Goal: Find contact information: Find contact information

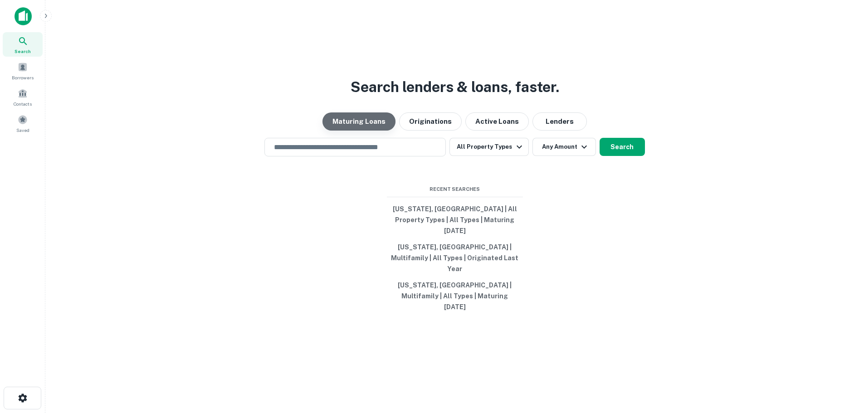
click at [363, 131] on button "Maturing Loans" at bounding box center [359, 122] width 73 height 18
click at [351, 152] on input "text" at bounding box center [355, 147] width 173 height 10
click at [645, 199] on div "Search lenders & loans, faster. Maturing Loans Originations Active Loans Lender…" at bounding box center [455, 228] width 804 height 413
click at [372, 152] on input "text" at bounding box center [355, 147] width 173 height 10
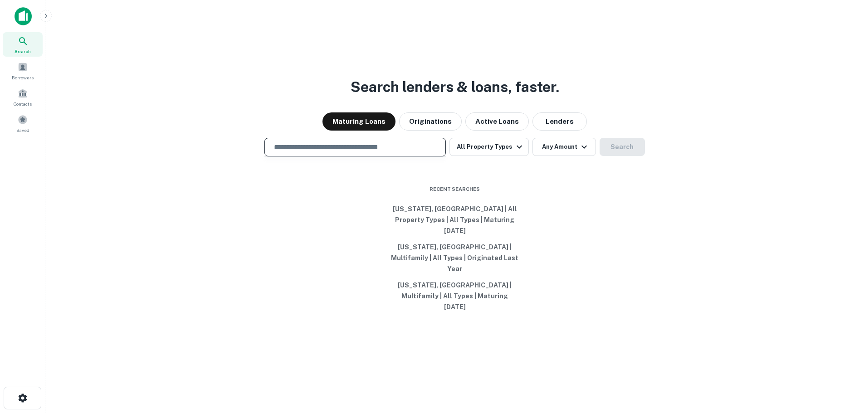
click at [289, 152] on input "text" at bounding box center [355, 147] width 173 height 10
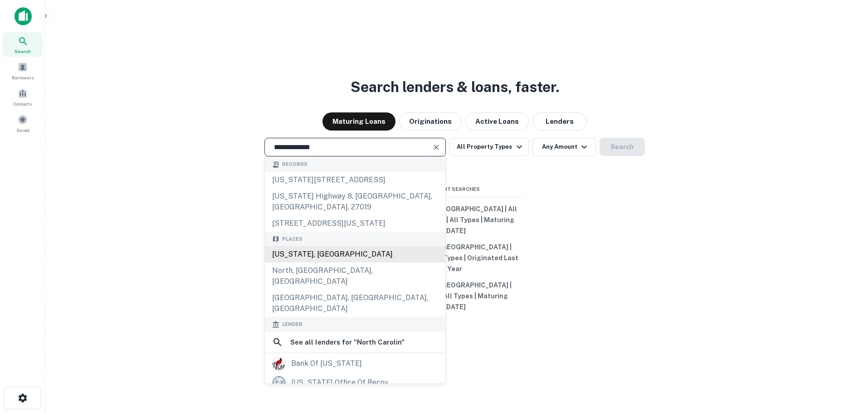
click at [354, 263] on div "North Carolina, USA" at bounding box center [355, 254] width 181 height 16
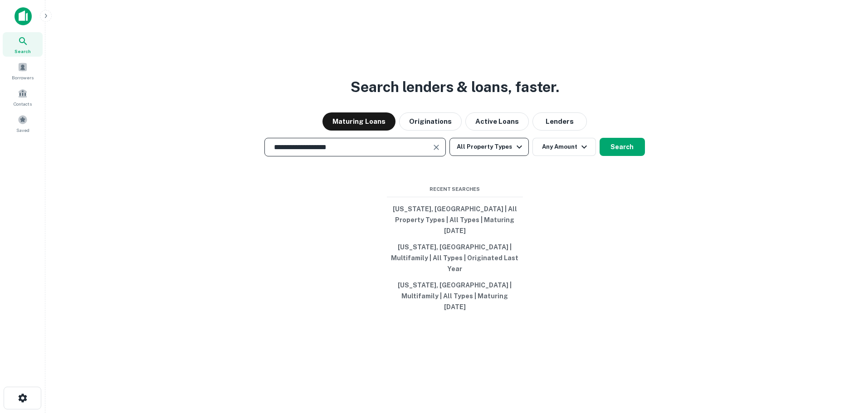
type input "**********"
click at [494, 156] on button "All Property Types" at bounding box center [489, 147] width 79 height 18
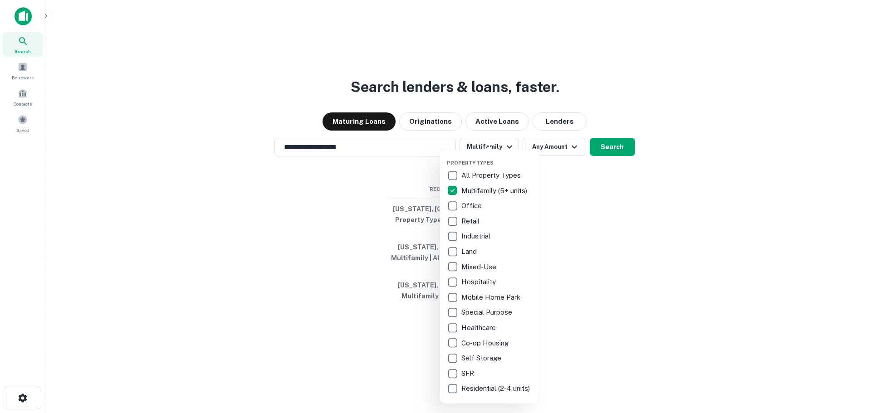
click at [578, 199] on div at bounding box center [435, 206] width 871 height 413
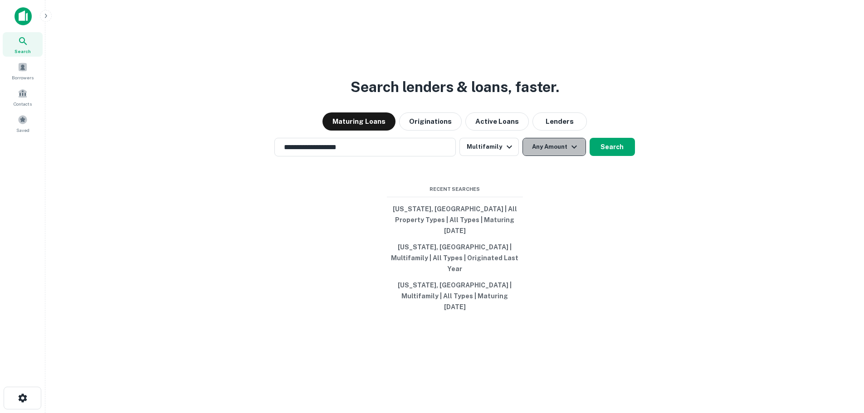
click at [549, 156] on button "Any Amount" at bounding box center [555, 147] width 64 height 18
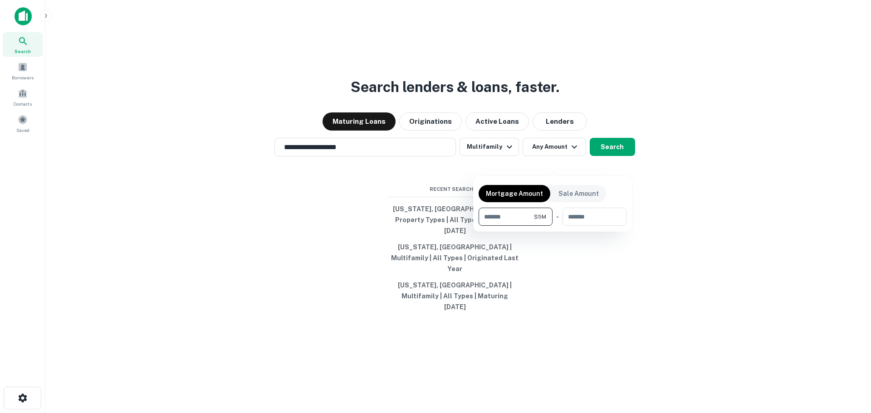
type input "*******"
click at [643, 218] on div at bounding box center [435, 206] width 871 height 413
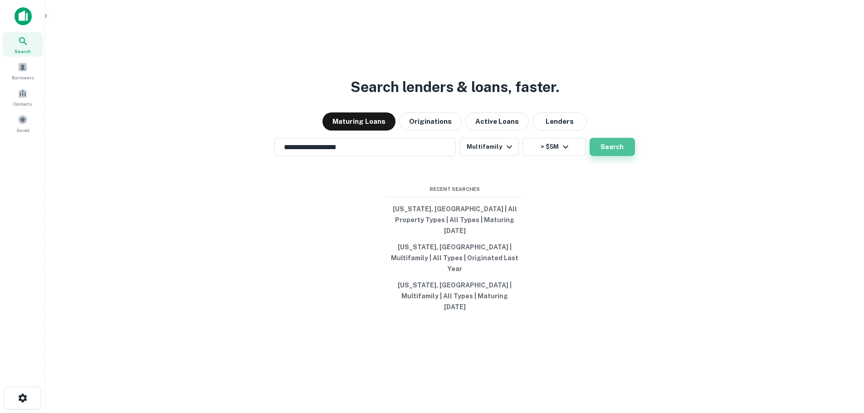
click at [614, 156] on button "Search" at bounding box center [612, 147] width 45 height 18
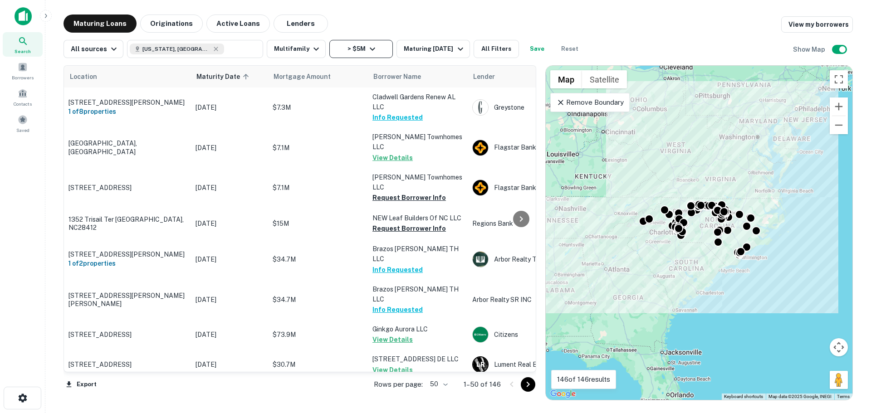
click at [360, 49] on button "> $5M" at bounding box center [361, 49] width 64 height 18
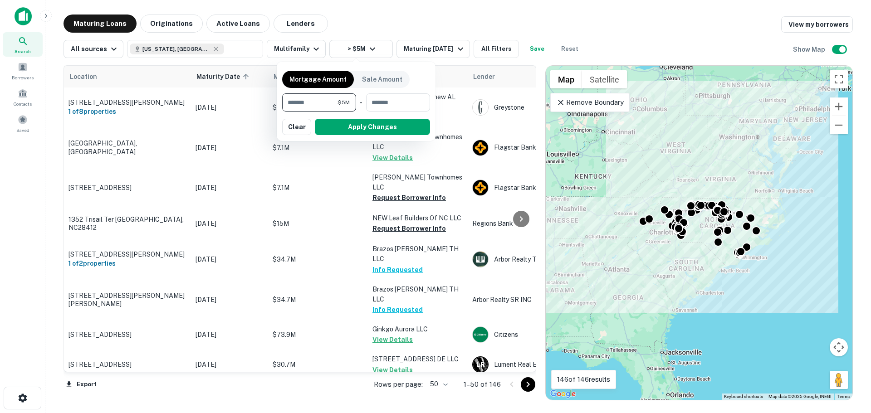
drag, startPoint x: 319, startPoint y: 102, endPoint x: 264, endPoint y: 90, distance: 56.5
click at [264, 90] on div "Mortgage Amount Sale Amount ******* $5M ​ - ​ Apply Changes Clear" at bounding box center [435, 206] width 871 height 413
type input "********"
click at [328, 124] on button "Apply Changes" at bounding box center [372, 127] width 115 height 16
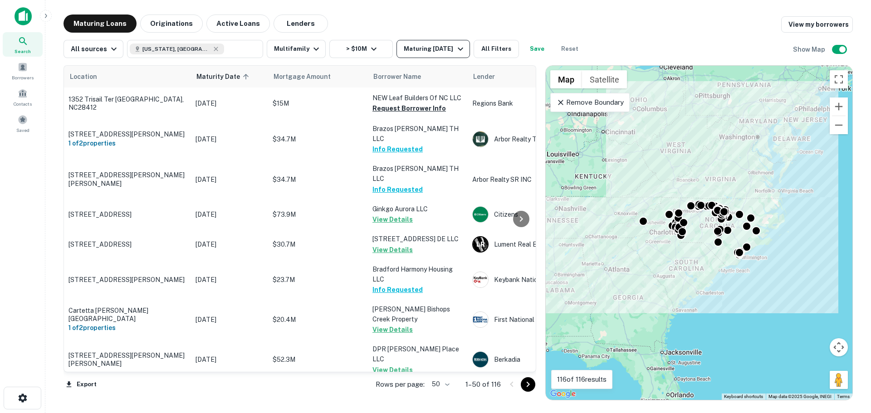
click at [414, 45] on div "Maturing In 1 Year" at bounding box center [435, 49] width 62 height 11
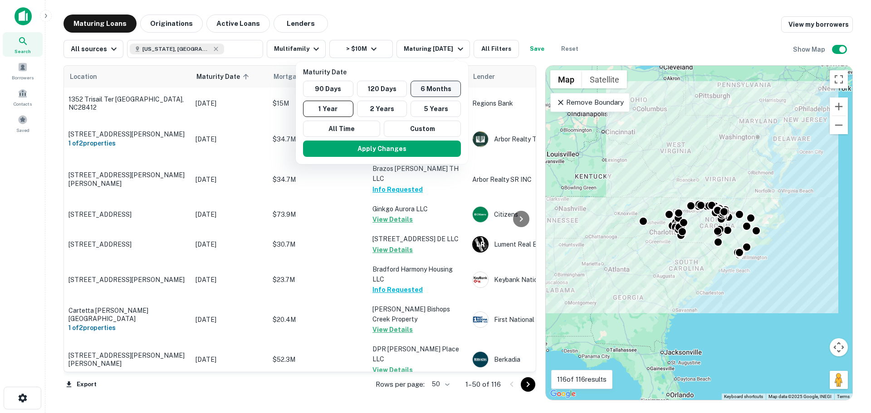
click at [432, 88] on button "6 Months" at bounding box center [436, 89] width 50 height 16
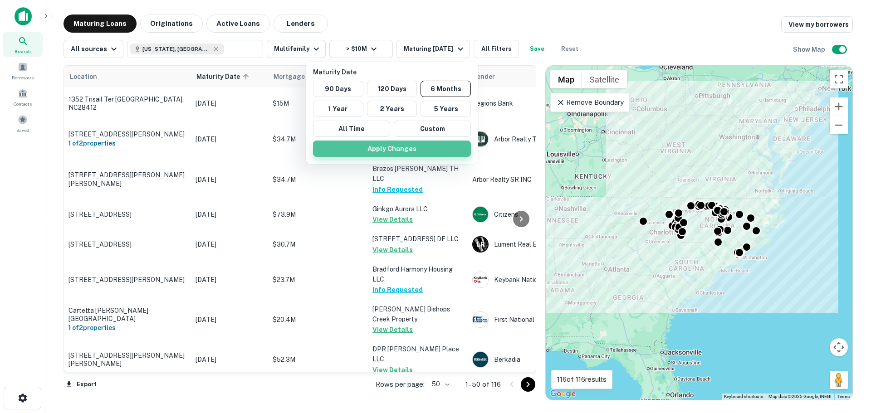
click at [408, 150] on button "Apply Changes" at bounding box center [392, 149] width 158 height 16
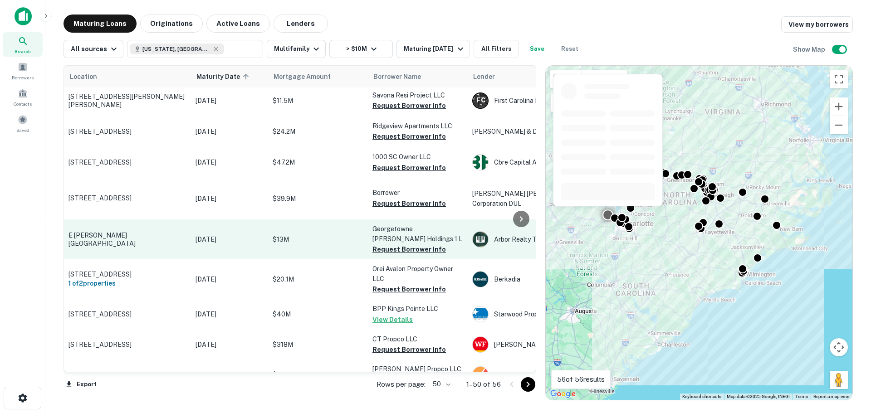
scroll to position [1426, 0]
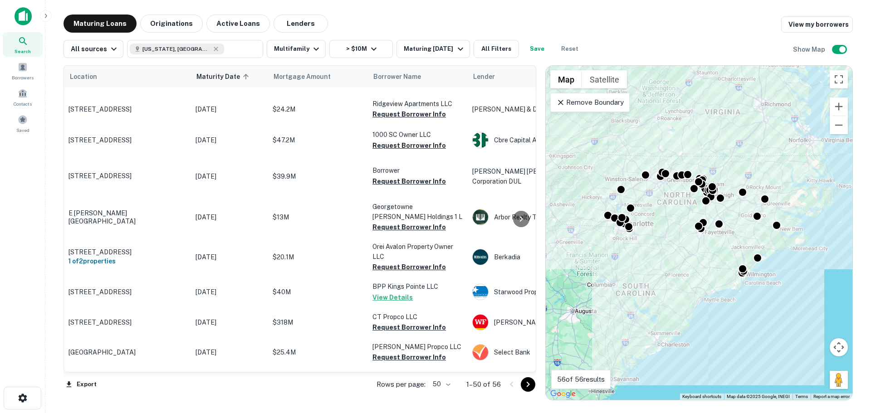
click at [451, 384] on body "Search Borrowers Contacts Saved Maturing Loans Originations Active Loans Lender…" at bounding box center [435, 206] width 871 height 413
click at [448, 396] on li "100" at bounding box center [442, 394] width 26 height 16
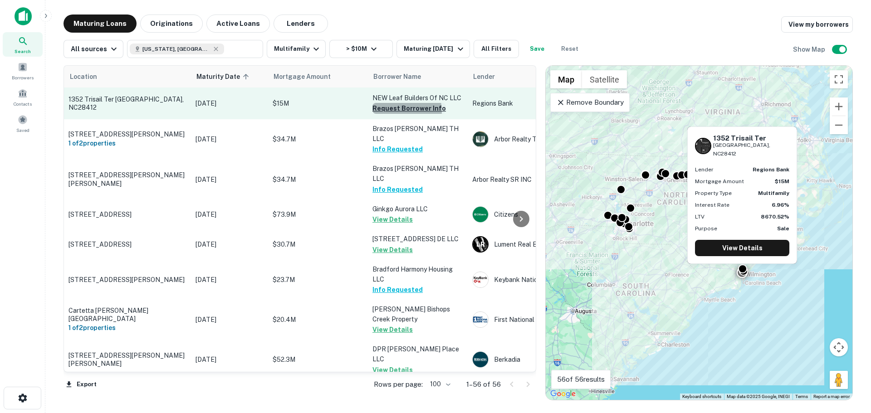
click at [406, 111] on button "Request Borrower Info" at bounding box center [408, 108] width 73 height 11
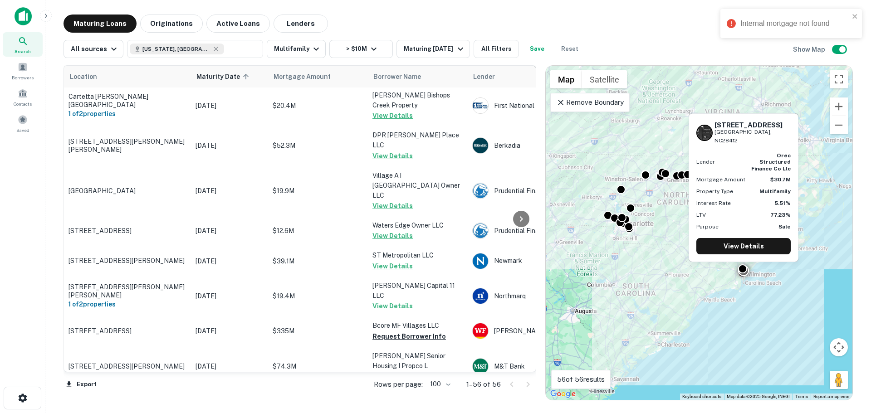
scroll to position [227, 0]
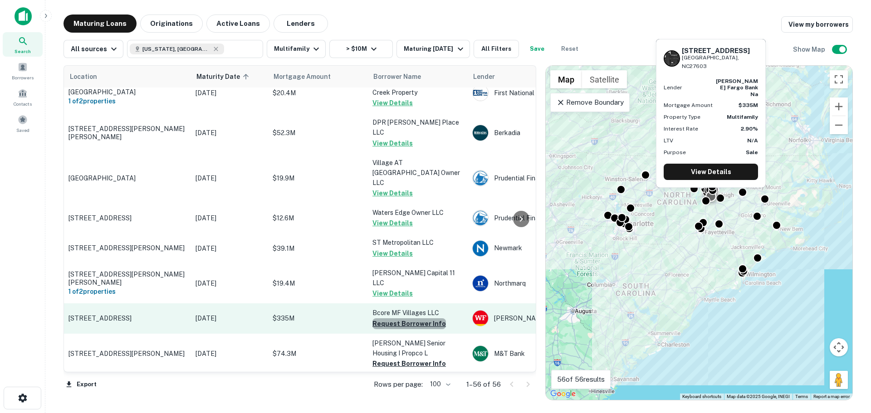
click at [413, 318] on button "Request Borrower Info" at bounding box center [408, 323] width 73 height 11
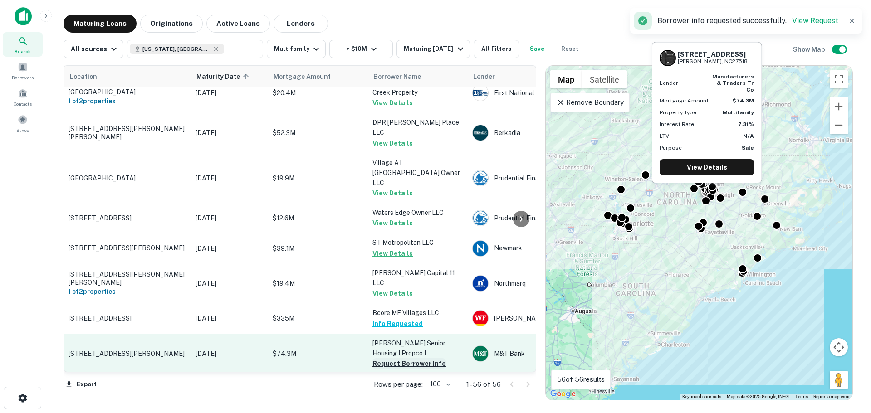
click at [410, 358] on button "Request Borrower Info" at bounding box center [408, 363] width 73 height 11
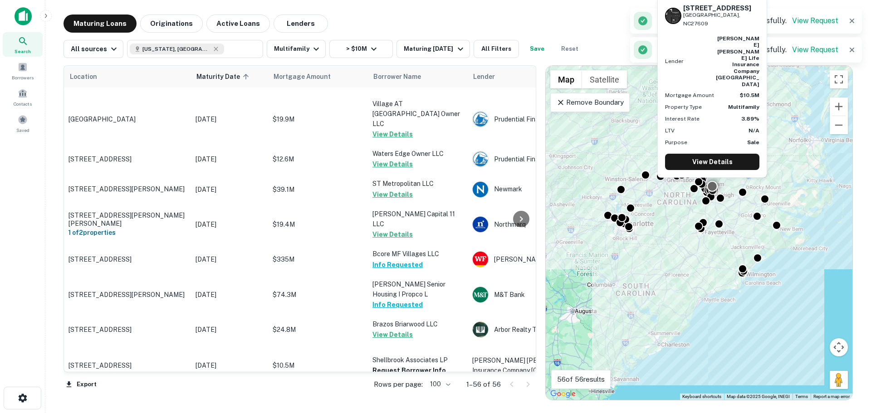
scroll to position [318, 0]
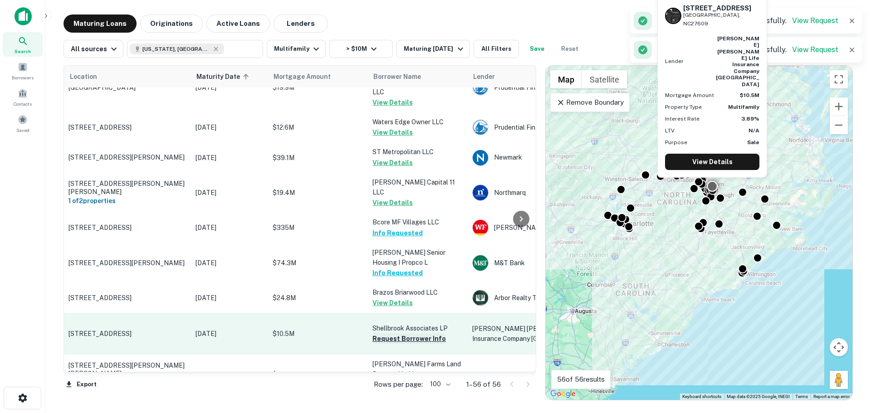
click at [408, 333] on button "Request Borrower Info" at bounding box center [408, 338] width 73 height 11
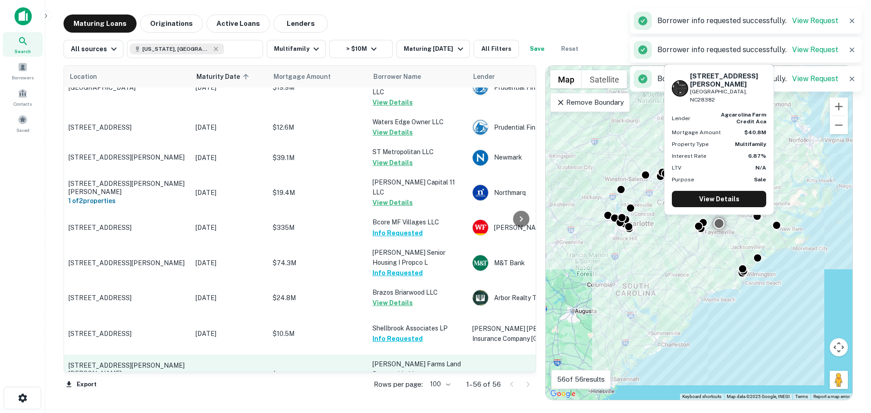
click at [406, 380] on button "Request Borrower Info" at bounding box center [408, 385] width 73 height 11
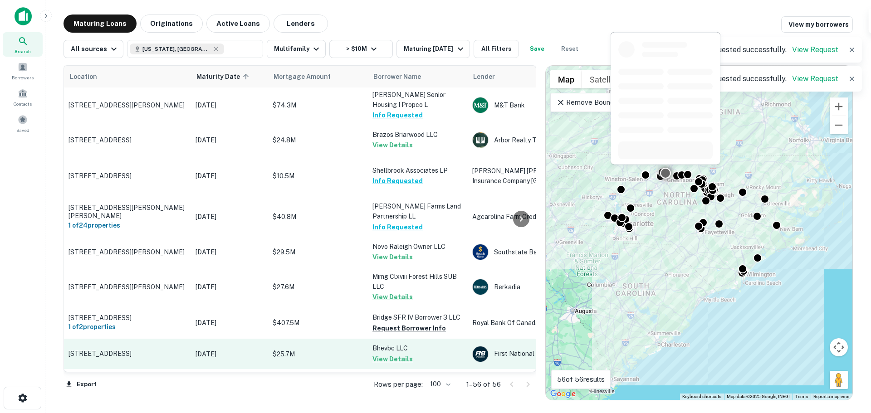
scroll to position [499, 0]
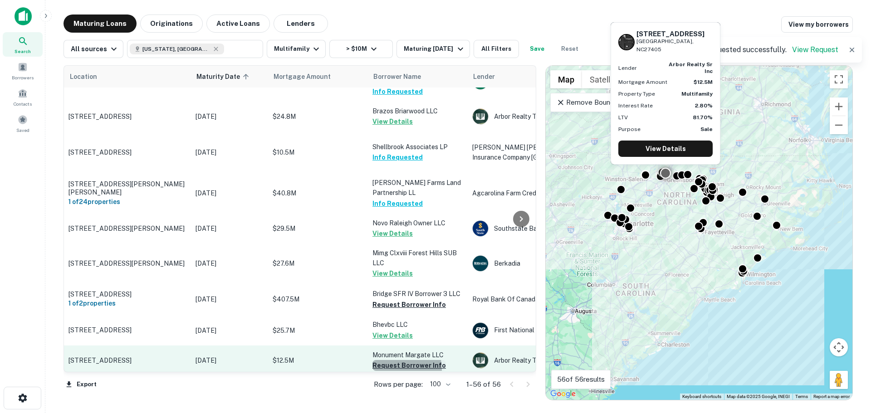
click at [402, 360] on button "Request Borrower Info" at bounding box center [408, 365] width 73 height 11
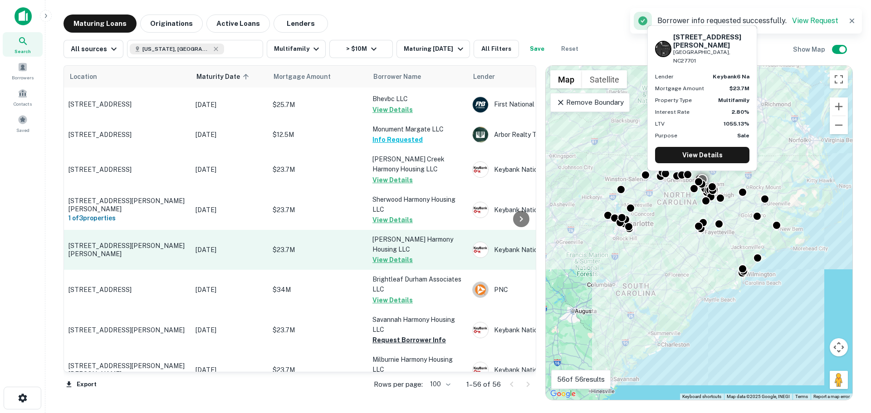
scroll to position [726, 0]
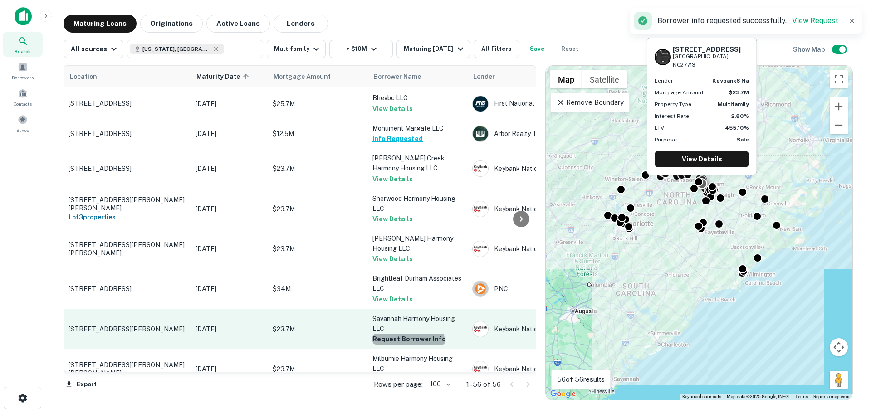
click at [408, 334] on button "Request Borrower Info" at bounding box center [408, 339] width 73 height 11
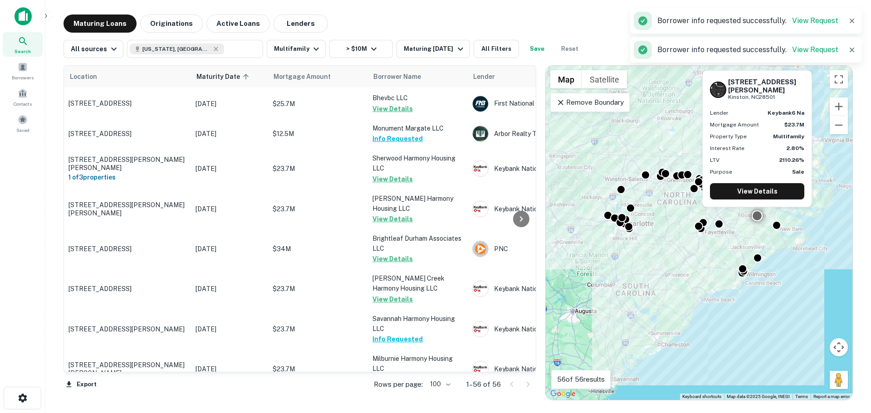
scroll to position [817, 0]
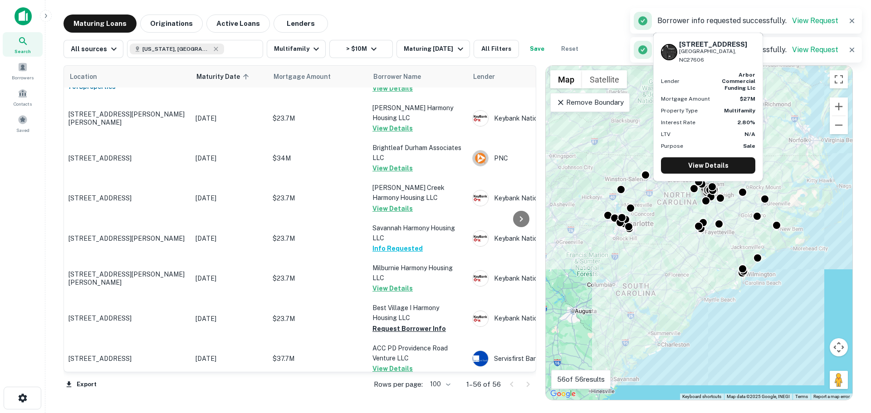
click at [413, 394] on button "Request Borrower Info" at bounding box center [408, 399] width 73 height 11
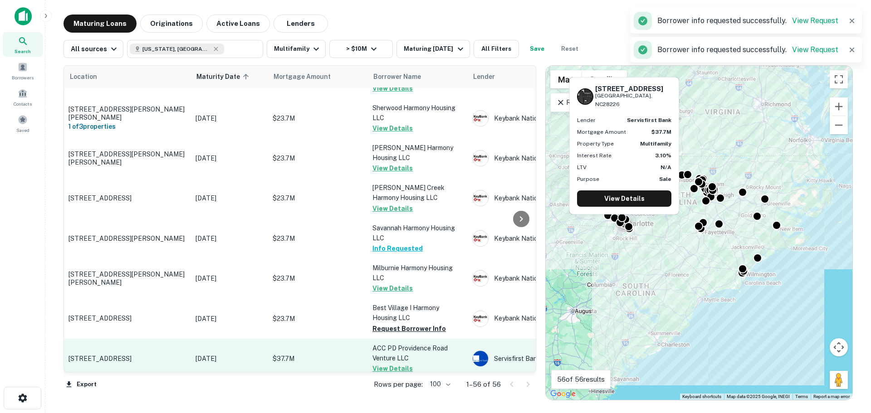
scroll to position [862, 0]
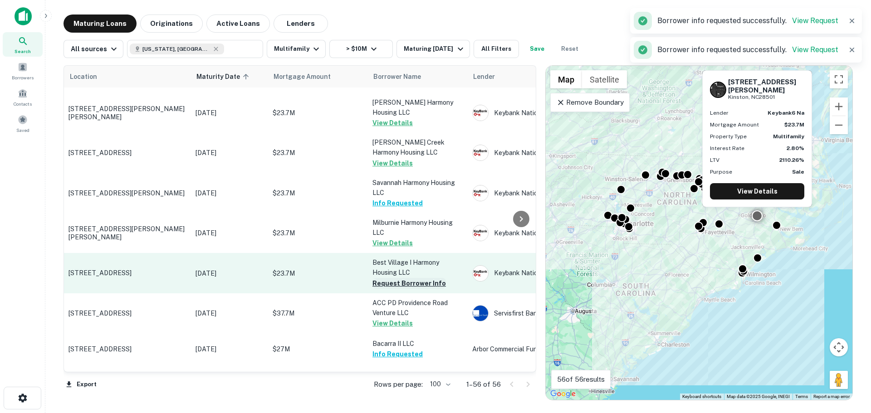
click at [403, 278] on button "Request Borrower Info" at bounding box center [408, 283] width 73 height 11
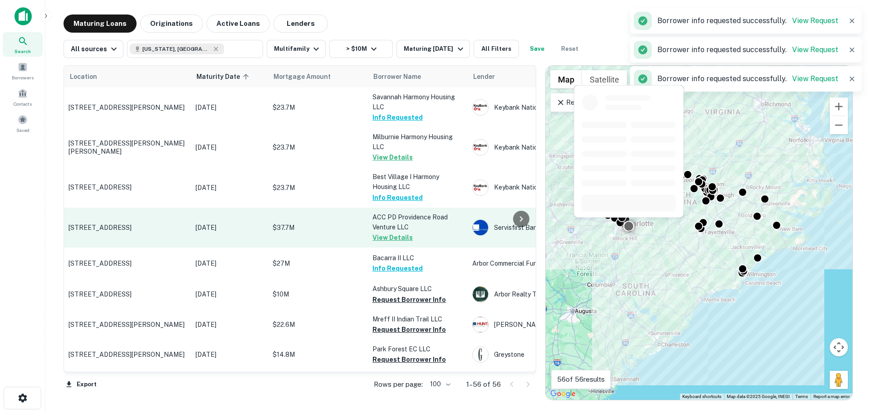
scroll to position [953, 0]
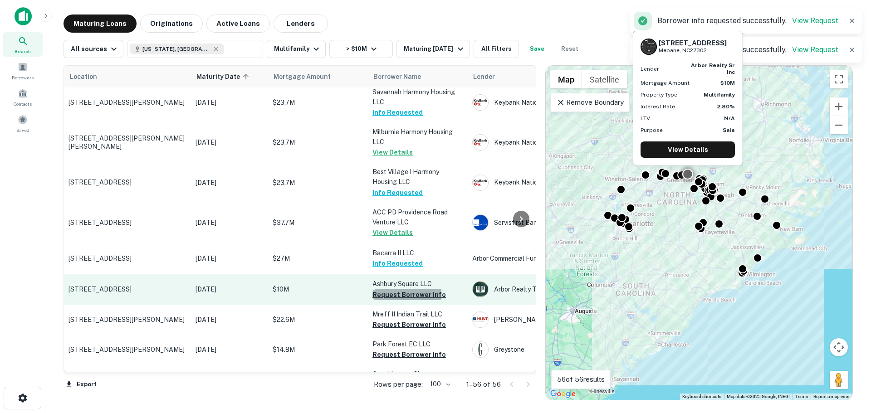
click at [397, 289] on button "Request Borrower Info" at bounding box center [408, 294] width 73 height 11
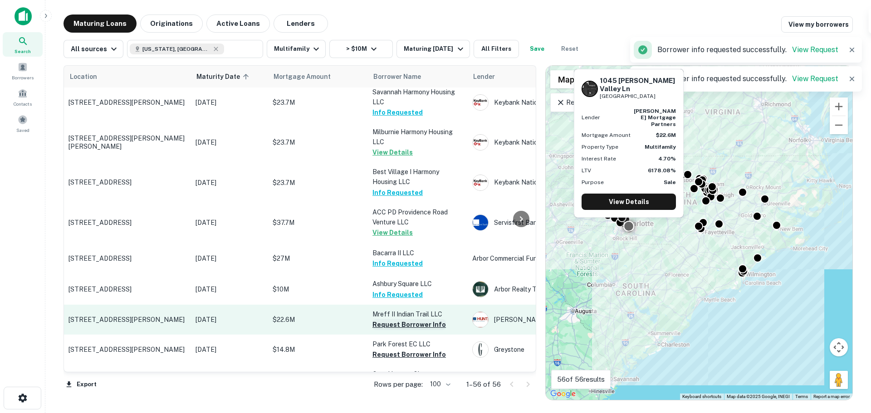
click at [401, 319] on button "Request Borrower Info" at bounding box center [408, 324] width 73 height 11
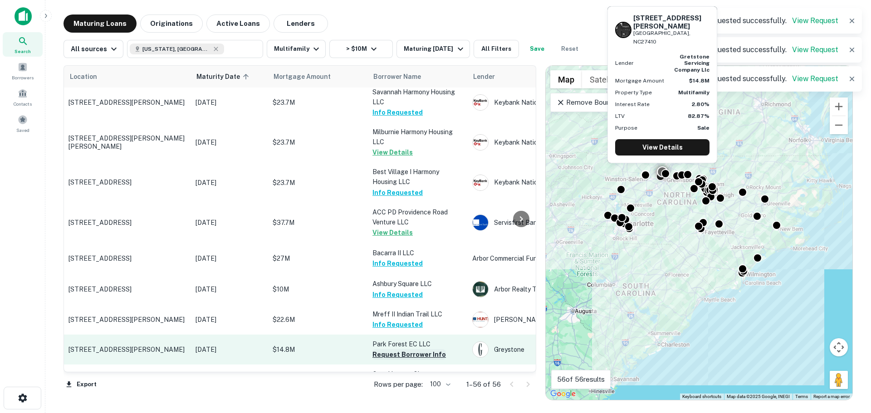
click at [403, 349] on button "Request Borrower Info" at bounding box center [408, 354] width 73 height 11
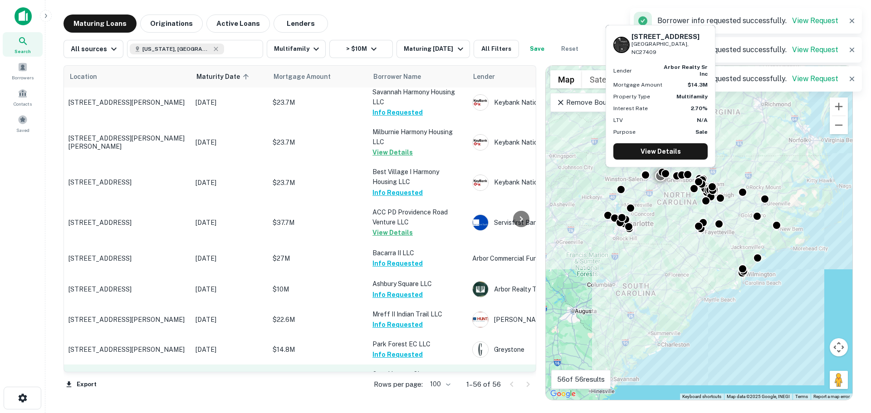
click at [405, 390] on button "Request Borrower Info" at bounding box center [408, 395] width 73 height 11
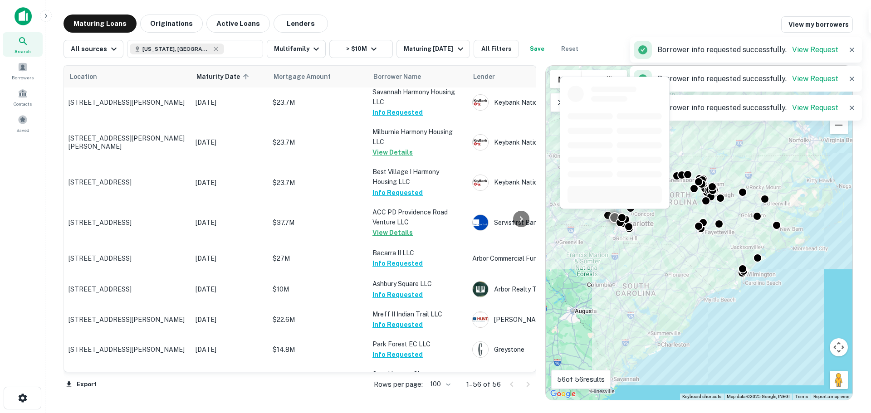
scroll to position [1044, 0]
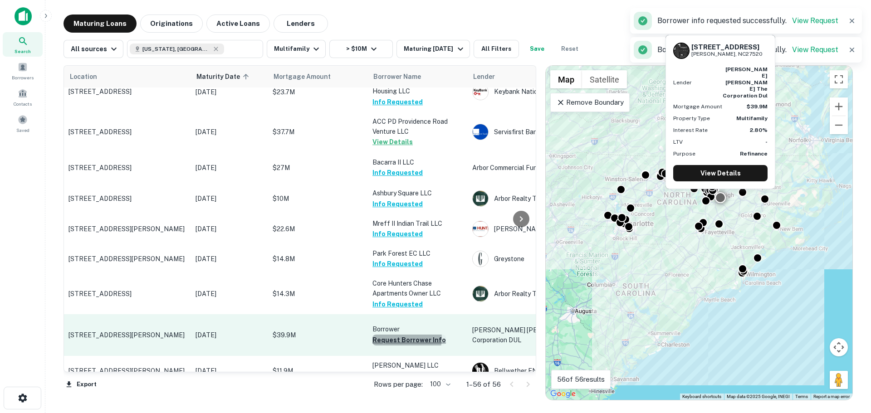
click at [406, 335] on button "Request Borrower Info" at bounding box center [408, 340] width 73 height 11
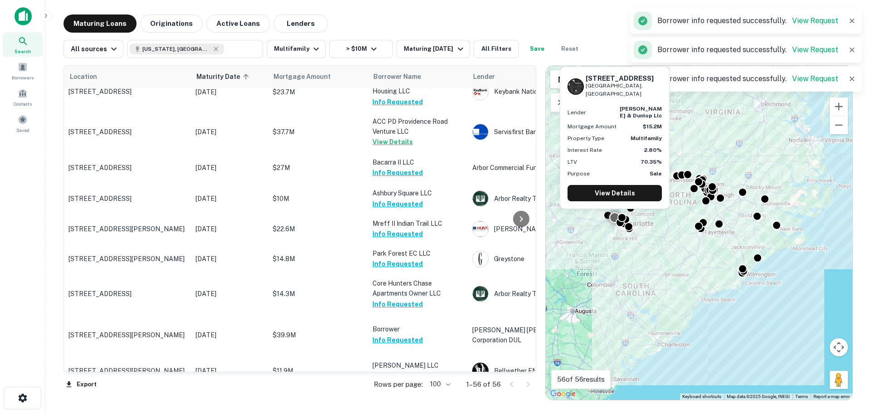
click at [405, 401] on button "Request Borrower Info" at bounding box center [408, 406] width 73 height 11
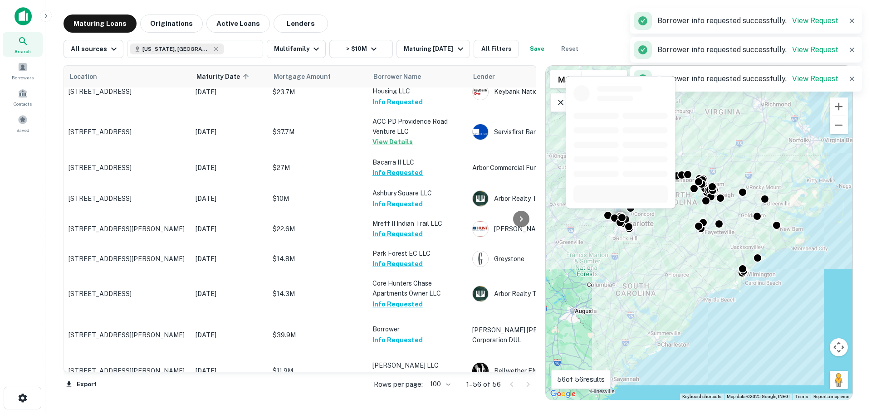
scroll to position [1089, 0]
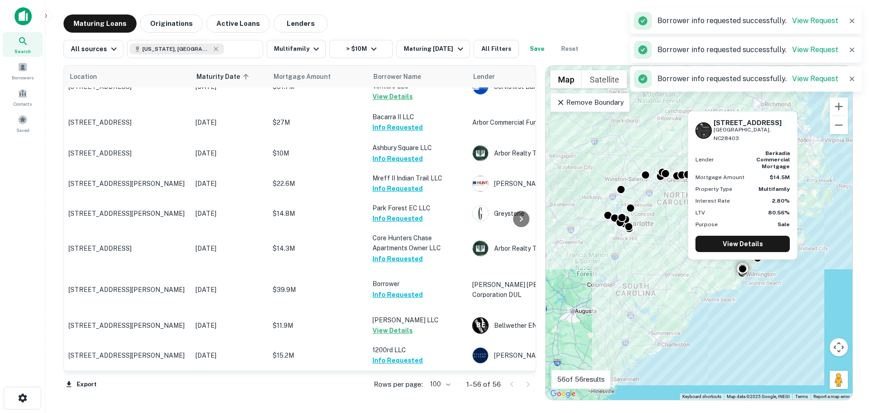
click at [405, 386] on button "Request Borrower Info" at bounding box center [408, 391] width 73 height 11
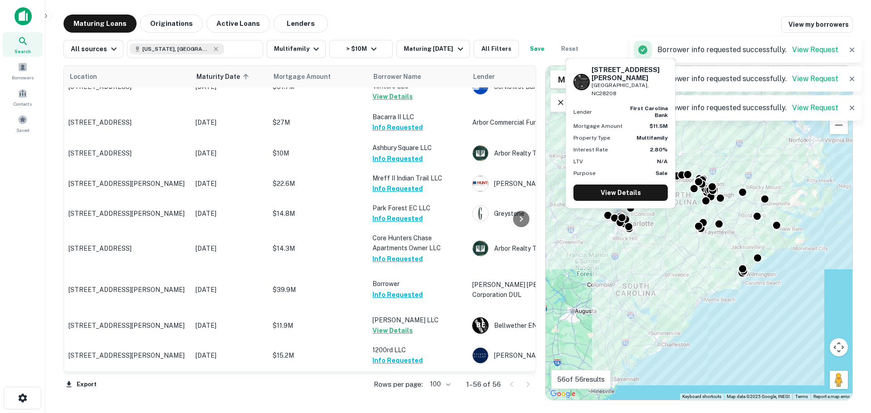
click at [406, 413] on button "Request Borrower Info" at bounding box center [408, 421] width 73 height 11
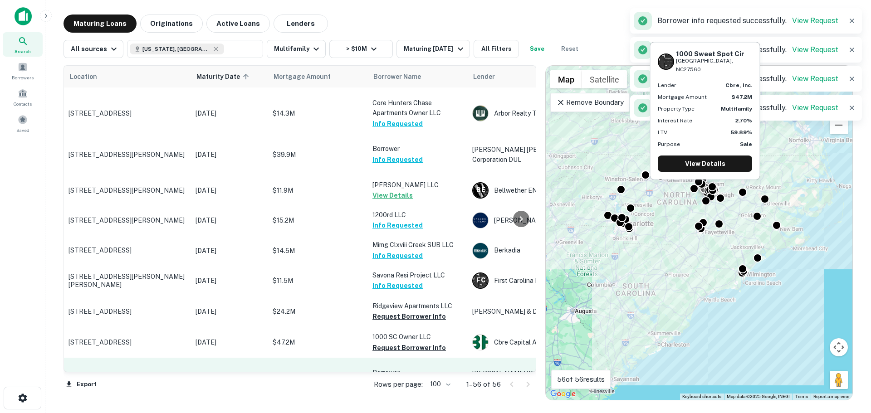
scroll to position [1225, 0]
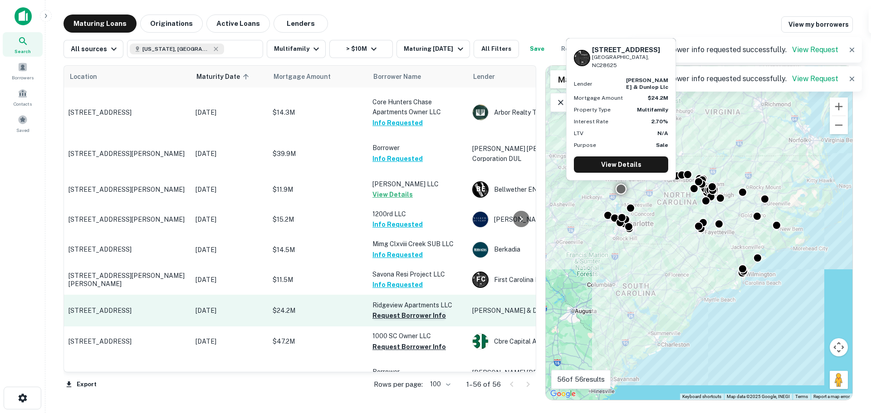
click at [407, 310] on button "Request Borrower Info" at bounding box center [408, 315] width 73 height 11
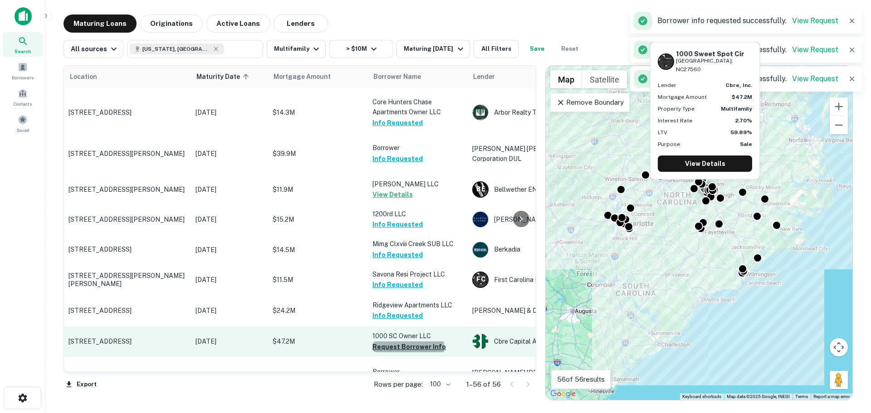
click at [408, 342] on button "Request Borrower Info" at bounding box center [408, 347] width 73 height 11
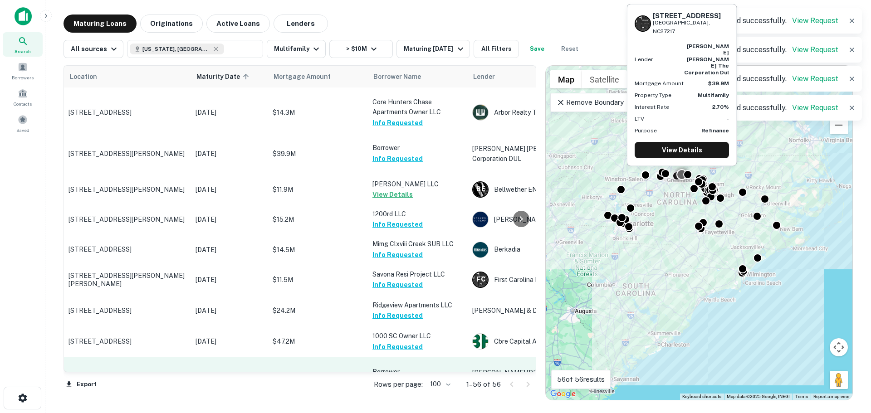
click at [408, 377] on button "Request Borrower Info" at bounding box center [408, 382] width 73 height 11
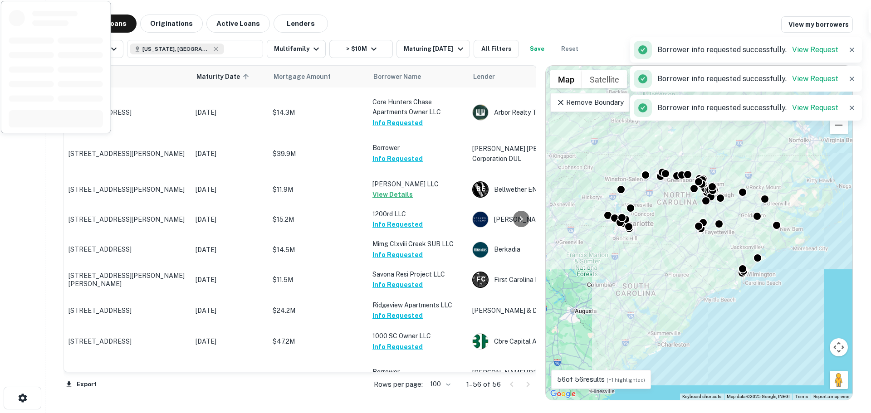
scroll to position [1316, 0]
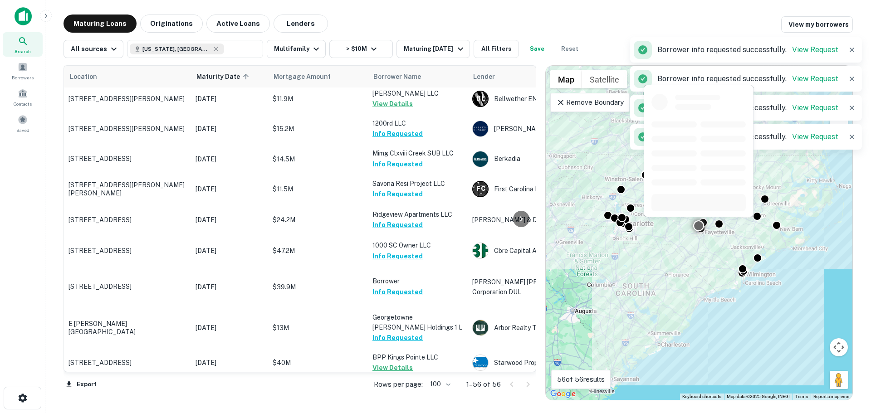
click at [407, 348] on td "BPP Kings Pointe LLC View Details" at bounding box center [418, 363] width 100 height 30
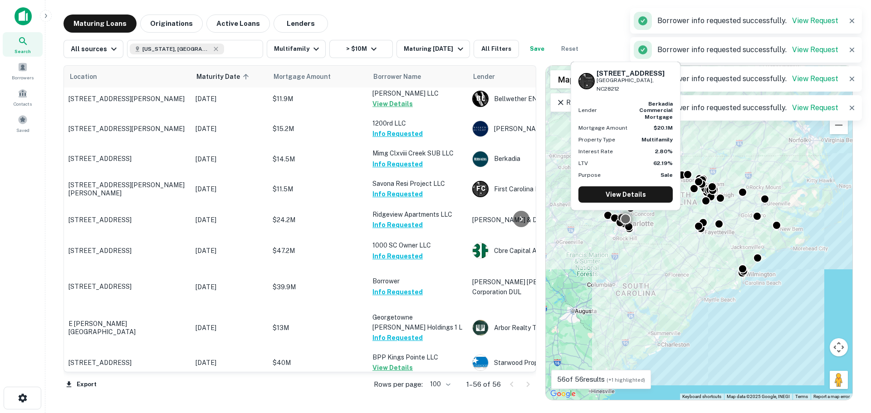
click at [409, 403] on button "Request Borrower Info" at bounding box center [408, 408] width 73 height 11
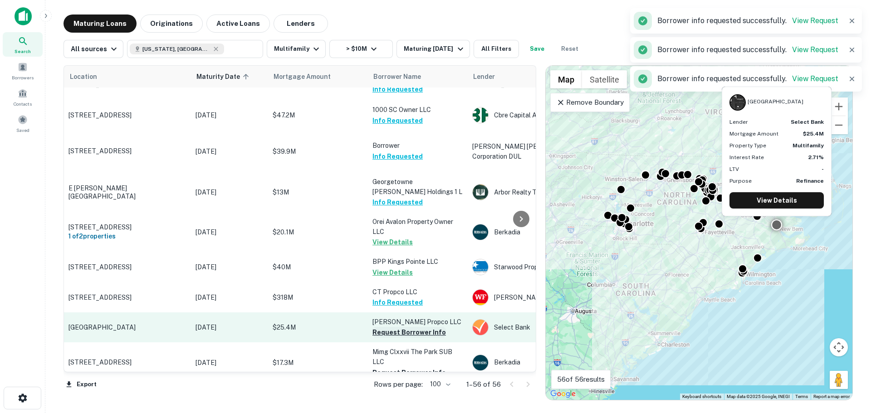
scroll to position [1452, 0]
click at [405, 327] on button "Request Borrower Info" at bounding box center [408, 332] width 73 height 11
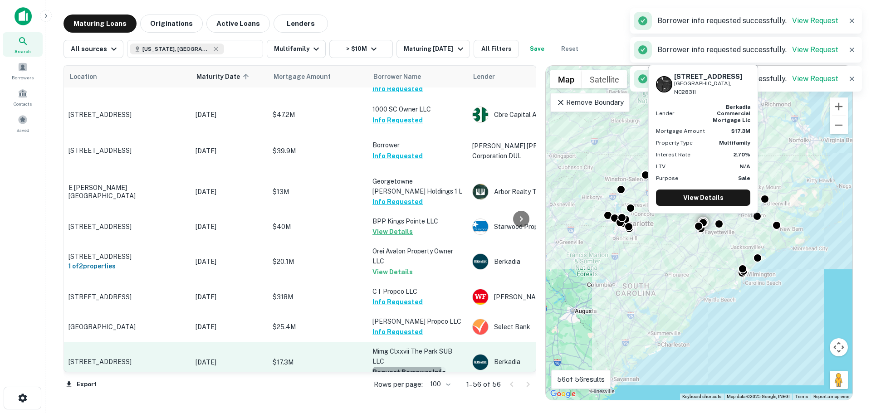
click at [400, 367] on button "Request Borrower Info" at bounding box center [408, 372] width 73 height 11
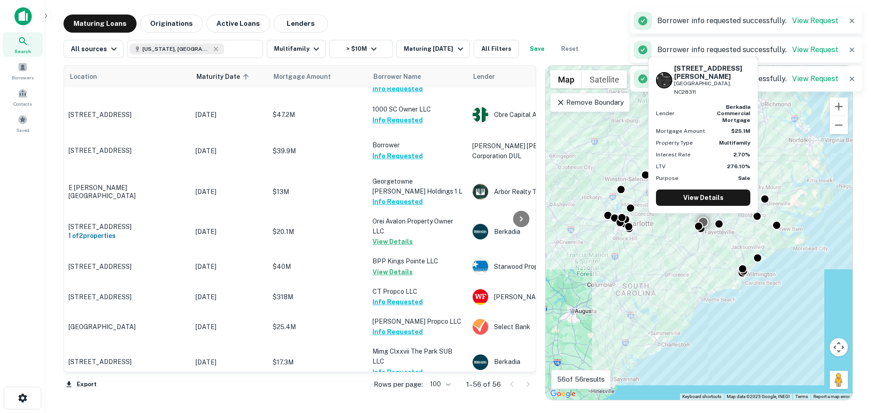
click at [406, 407] on button "Request Borrower Info" at bounding box center [408, 412] width 73 height 11
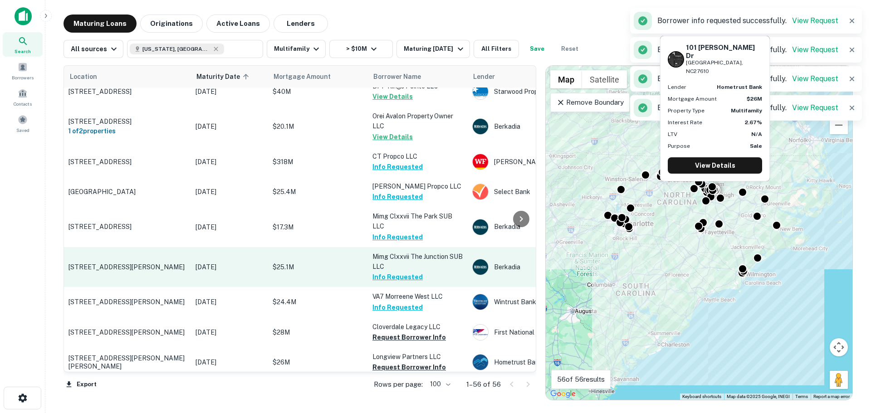
scroll to position [1588, 0]
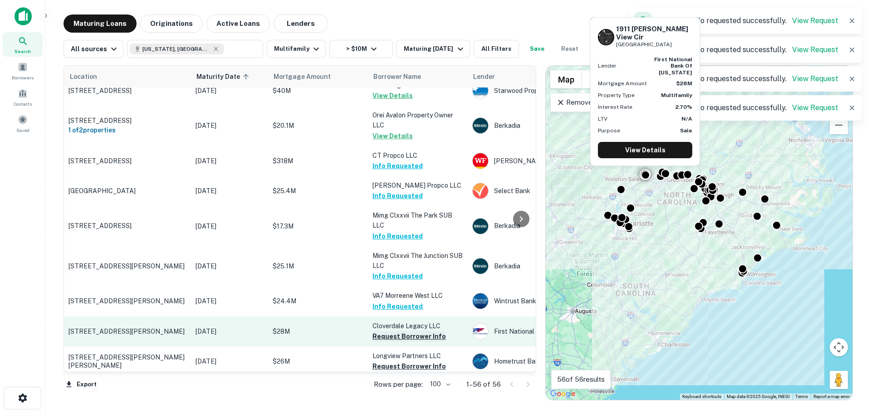
click at [400, 331] on button "Request Borrower Info" at bounding box center [408, 336] width 73 height 11
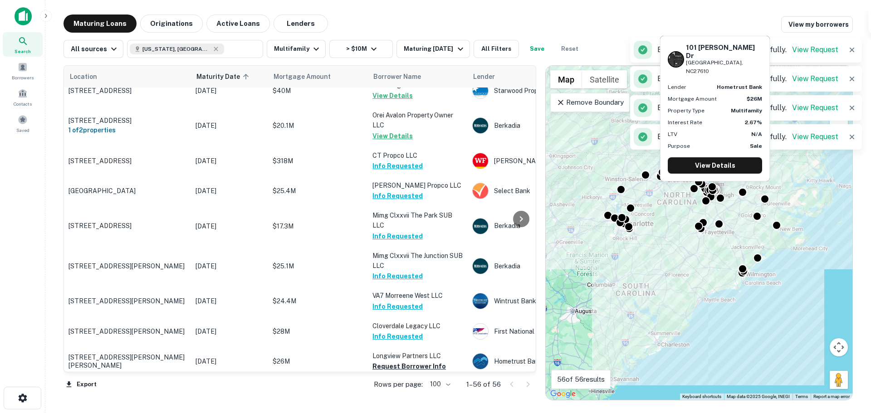
click at [397, 361] on button "Request Borrower Info" at bounding box center [408, 366] width 73 height 11
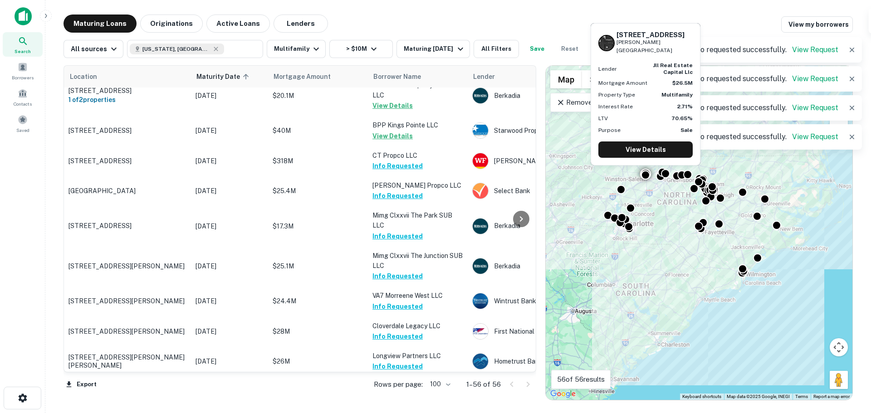
click at [394, 392] on button "Request Borrower Info" at bounding box center [408, 397] width 73 height 11
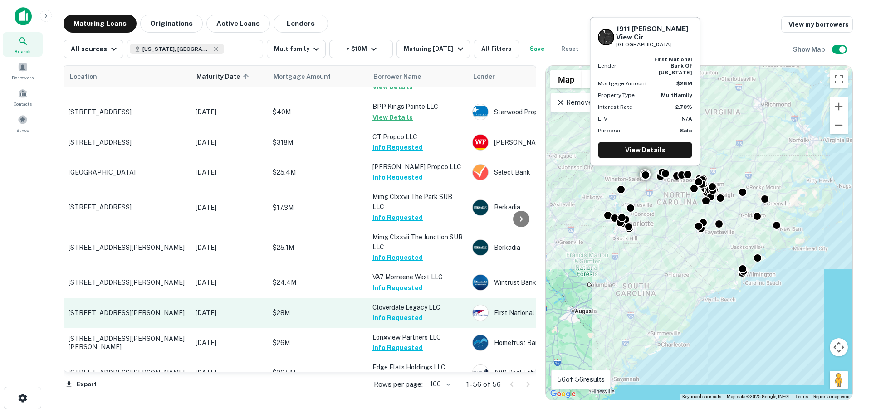
scroll to position [1607, 0]
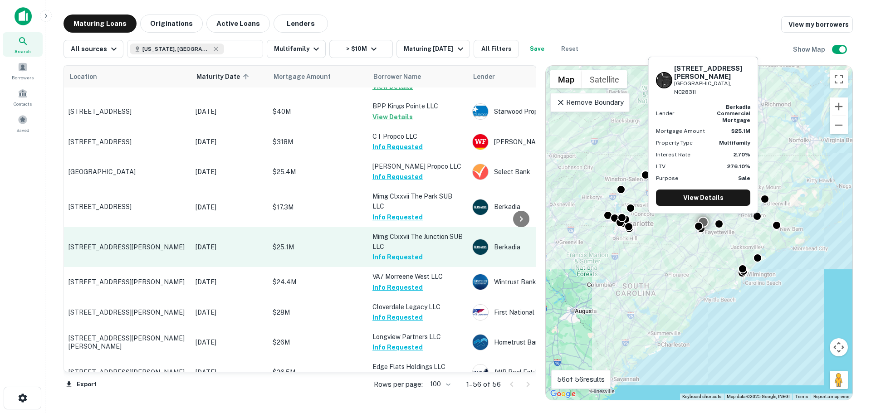
scroll to position [1562, 0]
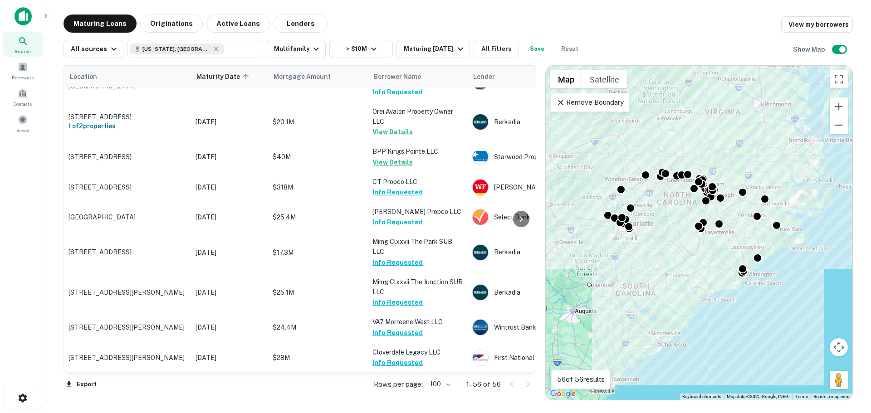
click at [20, 44] on icon at bounding box center [23, 41] width 11 height 11
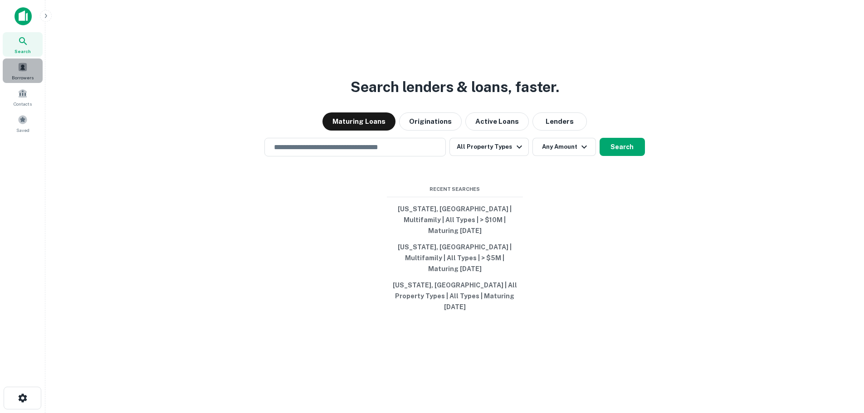
click at [21, 69] on span at bounding box center [23, 67] width 10 height 10
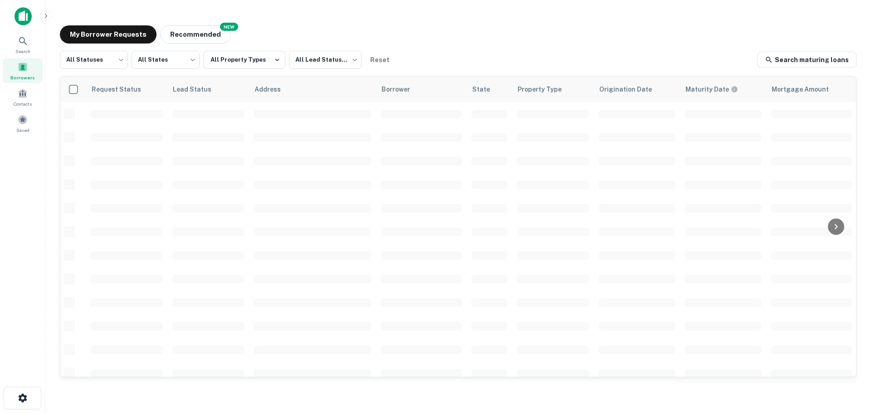
scroll to position [322, 0]
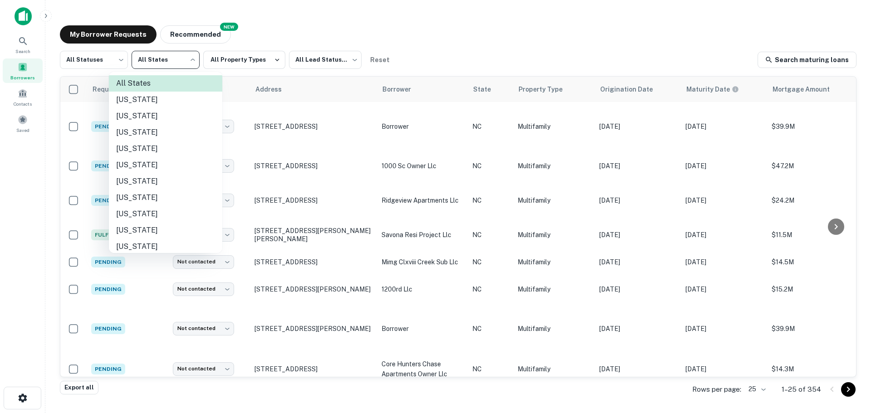
click at [159, 63] on body "Search Borrowers Contacts Saved My Borrower Requests NEW Recommended All Status…" at bounding box center [435, 206] width 871 height 413
click at [143, 197] on li "[US_STATE]" at bounding box center [165, 198] width 113 height 16
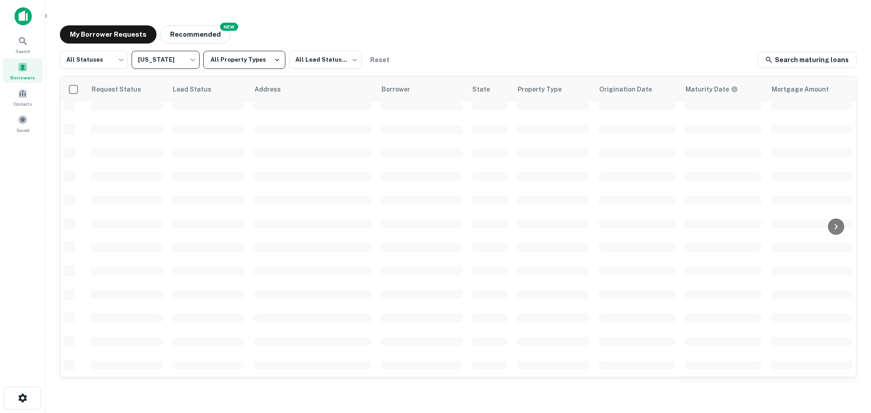
click at [249, 65] on button "All Property Types" at bounding box center [244, 60] width 82 height 18
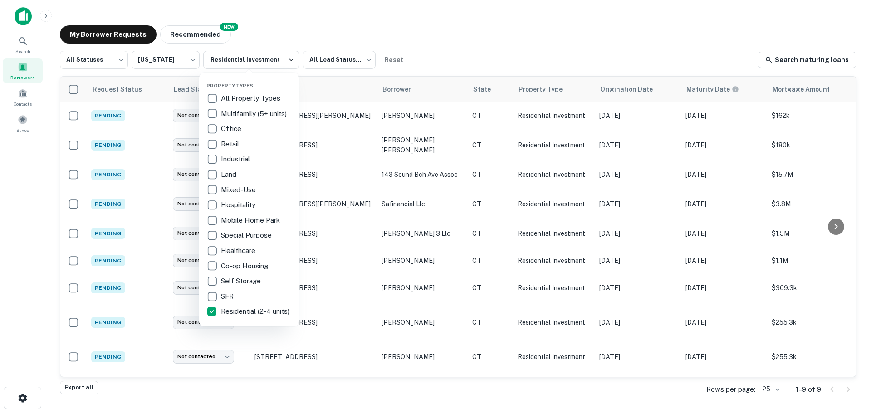
click at [441, 54] on div at bounding box center [435, 206] width 871 height 413
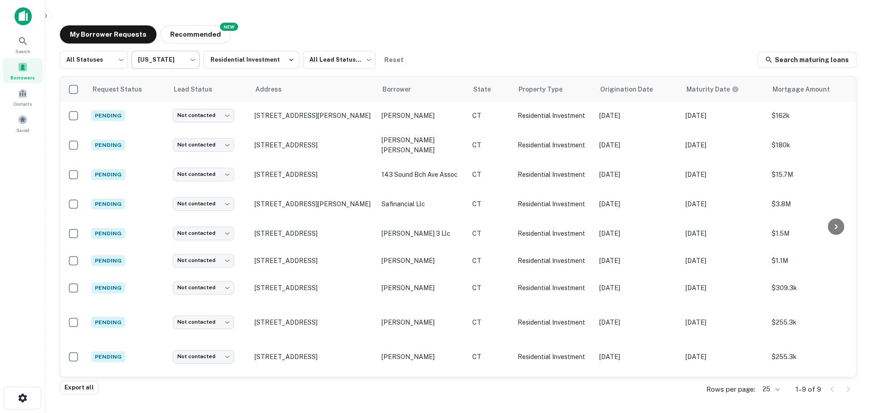
click at [181, 56] on body "Search Borrowers Contacts Saved My Borrower Requests NEW Recommended All Status…" at bounding box center [435, 206] width 871 height 413
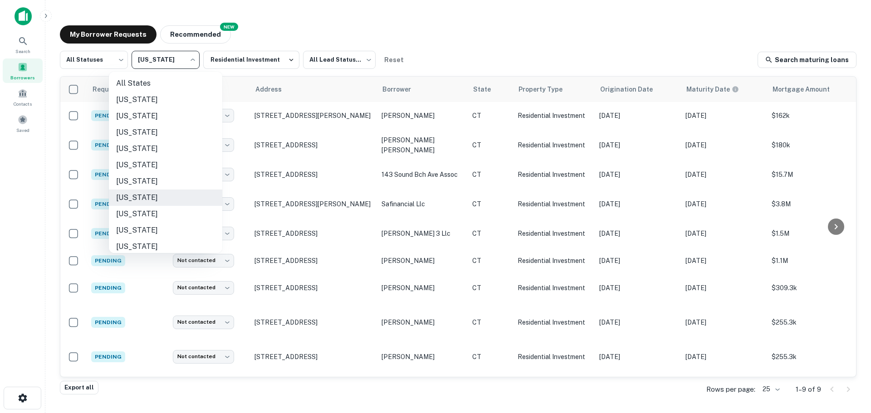
click at [143, 233] on li "Florida" at bounding box center [165, 230] width 113 height 16
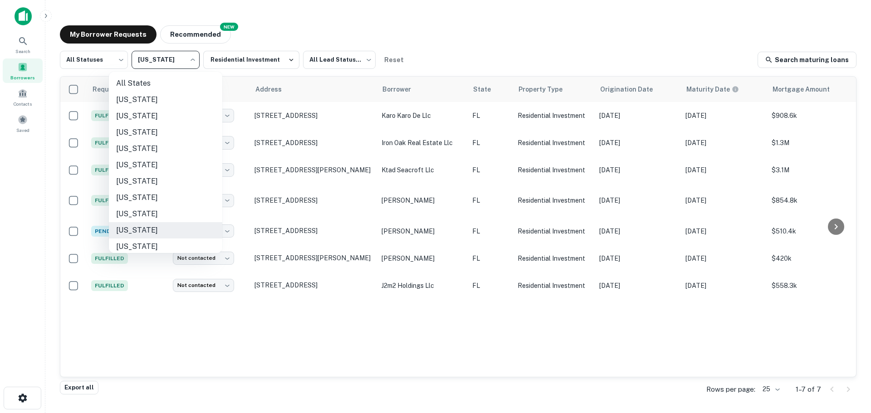
click at [159, 64] on body "Search Borrowers Contacts Saved My Borrower Requests NEW Recommended All Status…" at bounding box center [435, 206] width 871 height 413
click at [142, 198] on li "[US_STATE]" at bounding box center [165, 198] width 113 height 16
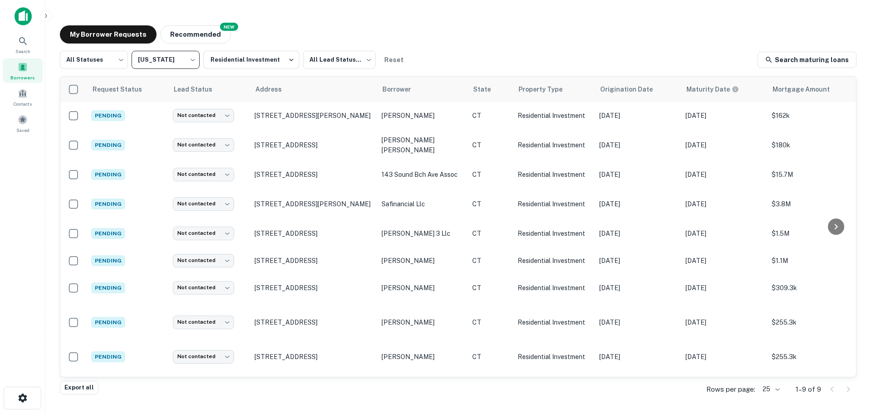
click at [172, 65] on body "Search Borrowers Contacts Saved My Borrower Requests NEW Recommended All Status…" at bounding box center [435, 206] width 871 height 413
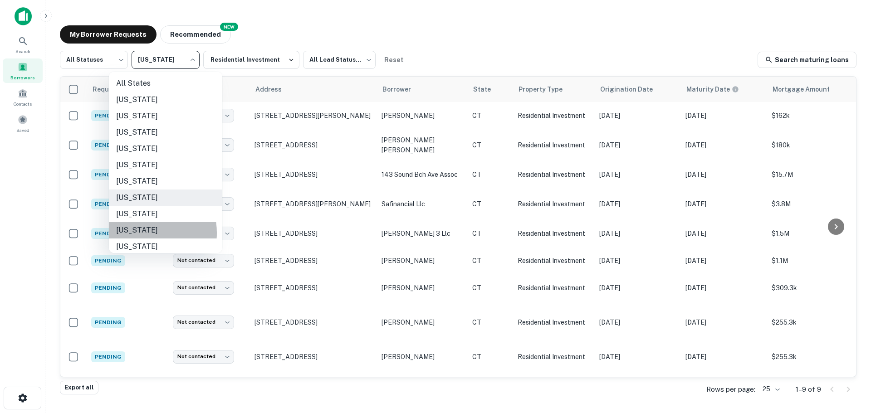
click at [137, 233] on li "Florida" at bounding box center [165, 230] width 113 height 16
type input "**"
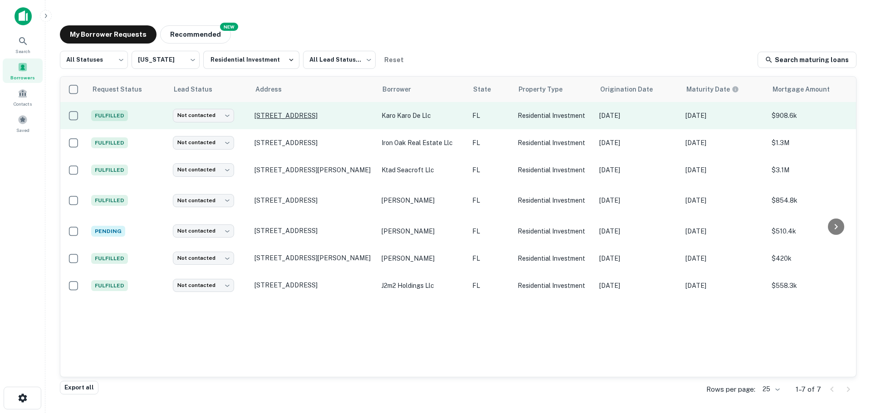
click at [294, 114] on p "650 E Harbor Dr S Saint Petersburg, FL33705" at bounding box center [314, 116] width 118 height 8
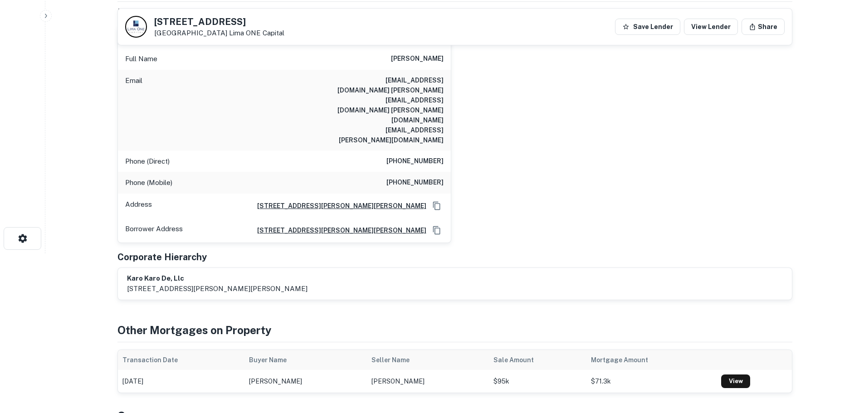
scroll to position [136, 0]
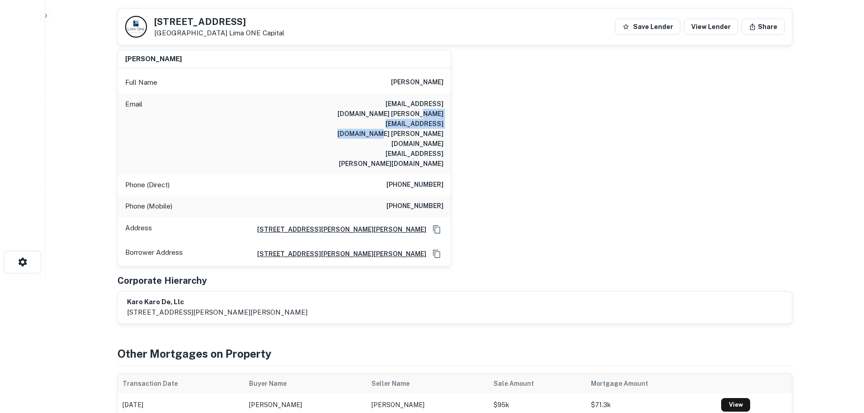
drag, startPoint x: 445, startPoint y: 127, endPoint x: 333, endPoint y: 130, distance: 111.7
click at [333, 130] on div "Email carliejn@yahoo.com jashlock@hntb.com jeremy.ashlock@greshamsmith.com" at bounding box center [284, 133] width 333 height 81
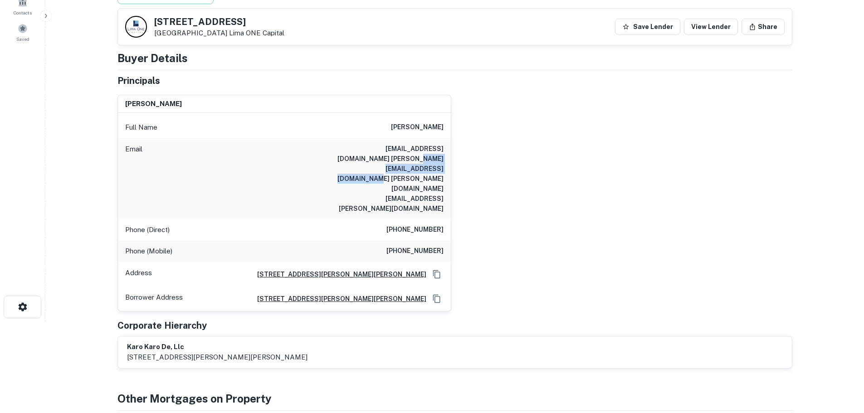
scroll to position [91, 0]
drag, startPoint x: 394, startPoint y: 129, endPoint x: 444, endPoint y: 129, distance: 49.9
click at [444, 129] on div "Full Name jeremy ashlock" at bounding box center [284, 128] width 333 height 22
copy h6 "jeremy ashlock"
click at [576, 245] on div "jeremy ashlock Full Name jeremy ashlock Email carliejn@yahoo.com jashlock@hntb.…" at bounding box center [451, 200] width 682 height 224
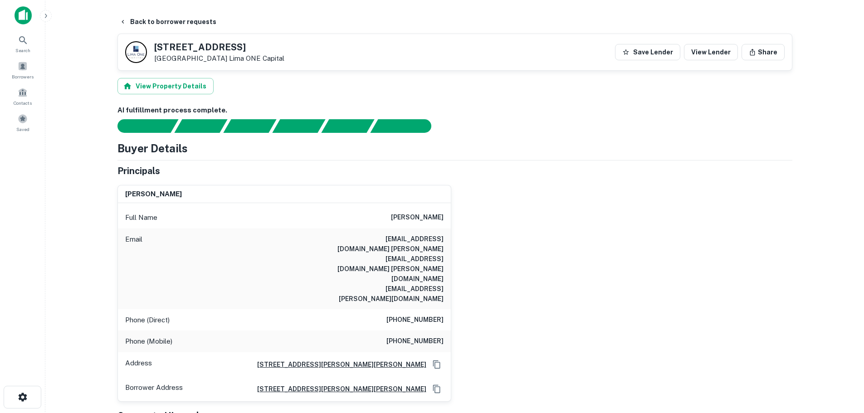
scroll to position [0, 0]
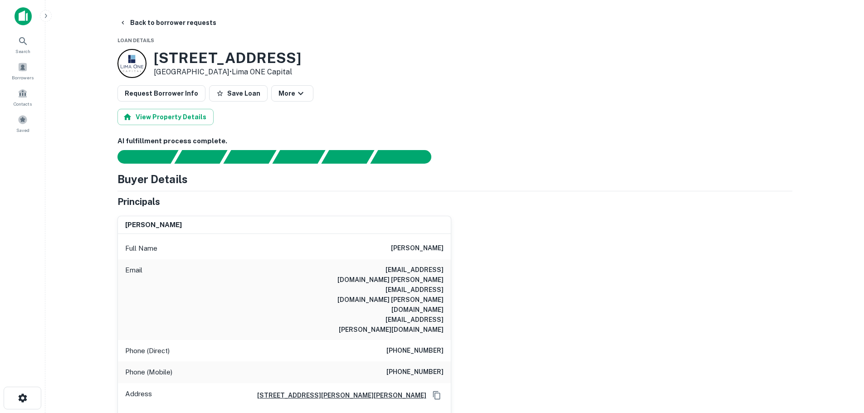
click at [68, 245] on main "Back to borrower requests Loan Details 650 E HARBOR DR S Saint Petersburg, FL33…" at bounding box center [454, 206] width 819 height 413
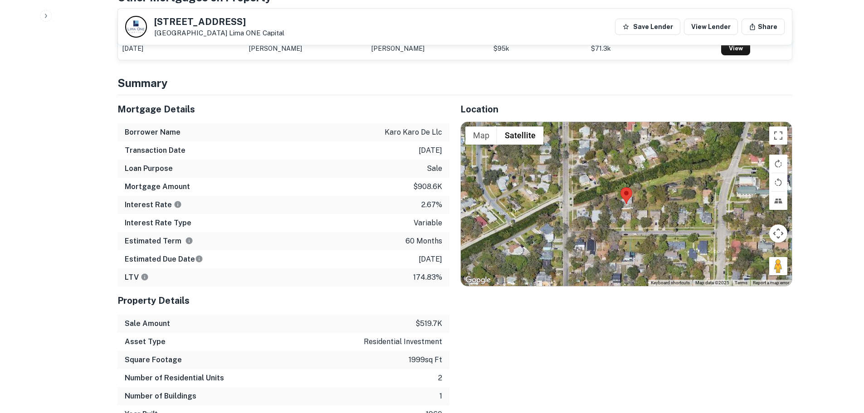
scroll to position [544, 0]
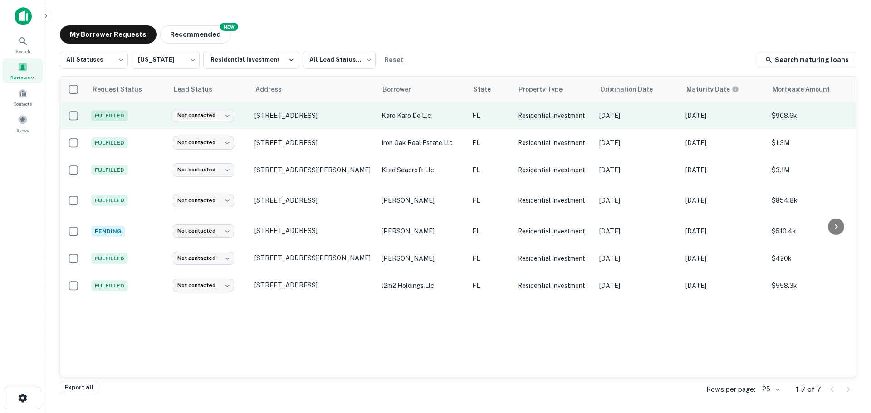
drag, startPoint x: 740, startPoint y: 117, endPoint x: 388, endPoint y: 113, distance: 352.1
click at [388, 113] on tr "Fulfilled Not contacted **** ​ 650 E Harbor Dr S Saint Petersburg, FL33705 karo…" at bounding box center [547, 115] width 975 height 27
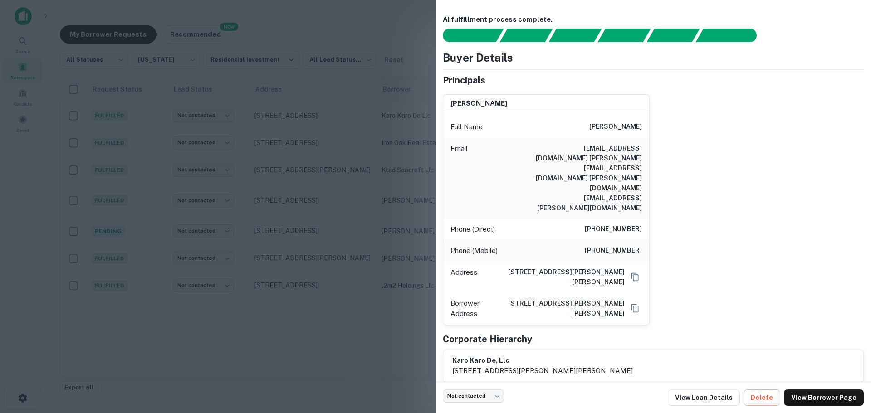
click at [383, 132] on div at bounding box center [435, 206] width 871 height 413
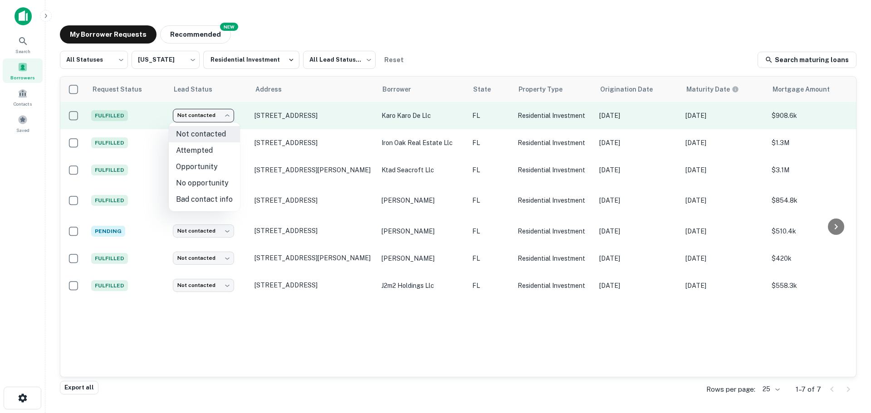
click at [203, 119] on body "Search Borrowers Contacts Saved My Borrower Requests NEW Recommended All Status…" at bounding box center [435, 206] width 871 height 413
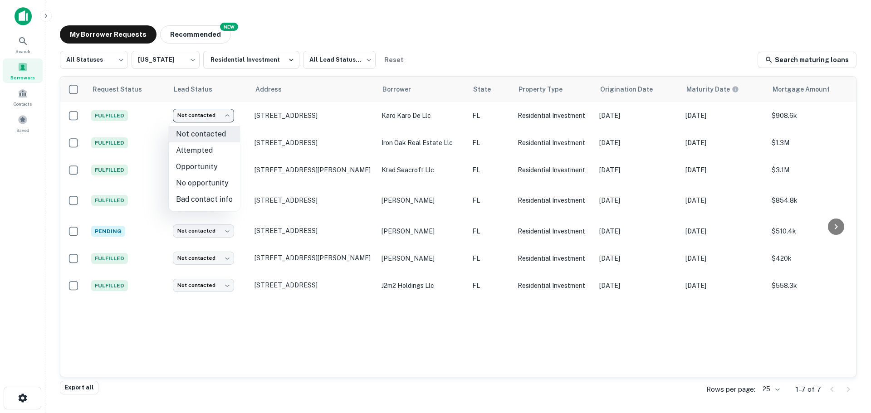
click at [201, 148] on li "Attempted" at bounding box center [204, 150] width 71 height 16
type input "*********"
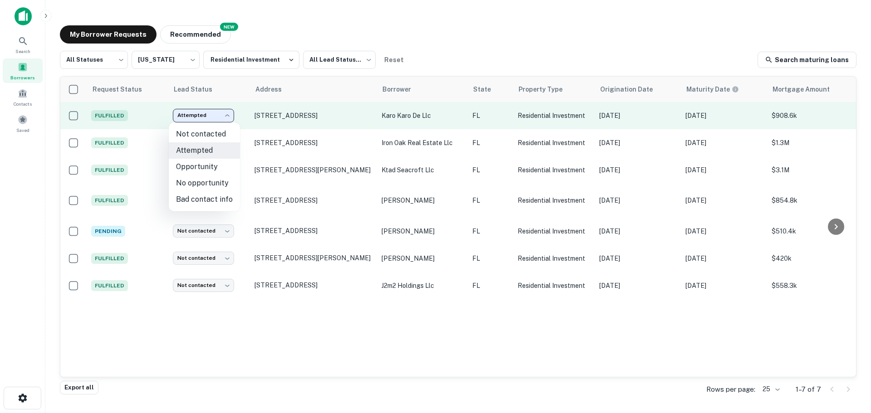
click at [194, 116] on body "Search Borrowers Contacts Saved My Borrower Requests NEW Recommended All Status…" at bounding box center [435, 206] width 871 height 413
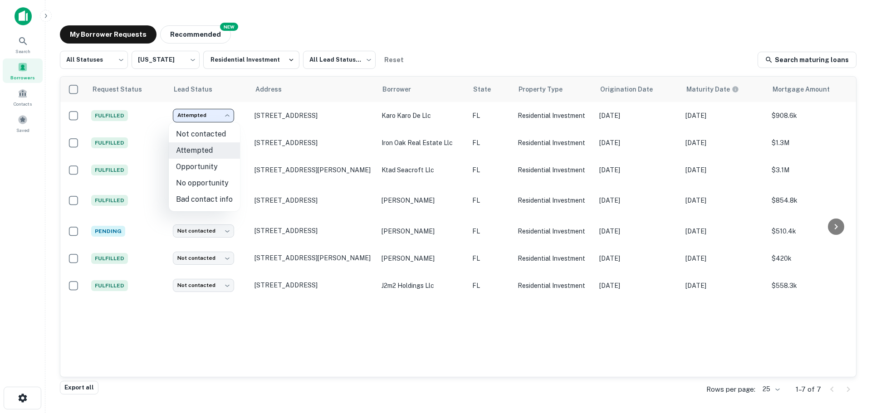
click at [198, 181] on li "No opportunity" at bounding box center [204, 183] width 71 height 16
type input "**********"
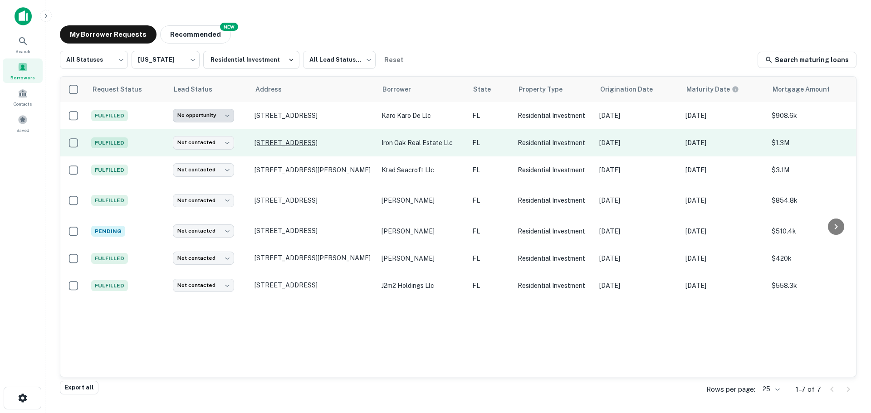
click at [289, 139] on p "133 7th Ave N Jacksonville Beach, FL32250" at bounding box center [314, 143] width 118 height 8
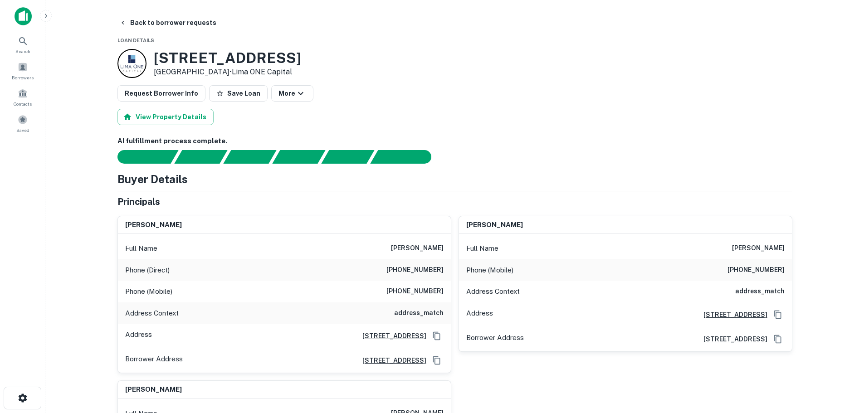
drag, startPoint x: 473, startPoint y: 224, endPoint x: 513, endPoint y: 224, distance: 39.9
click at [513, 224] on h6 "abigail martinez" at bounding box center [494, 225] width 57 height 10
drag, startPoint x: 526, startPoint y: 228, endPoint x: 490, endPoint y: 227, distance: 36.3
click at [490, 227] on div "abigail martinez" at bounding box center [625, 225] width 333 height 18
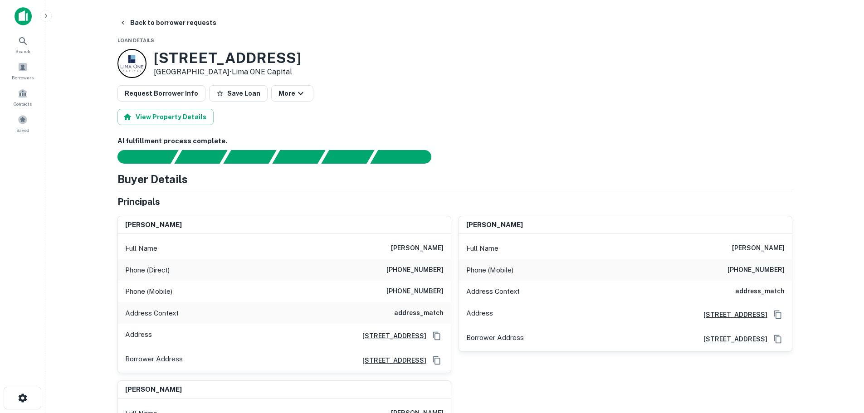
click at [490, 227] on h6 "abigail martinez" at bounding box center [494, 225] width 57 height 10
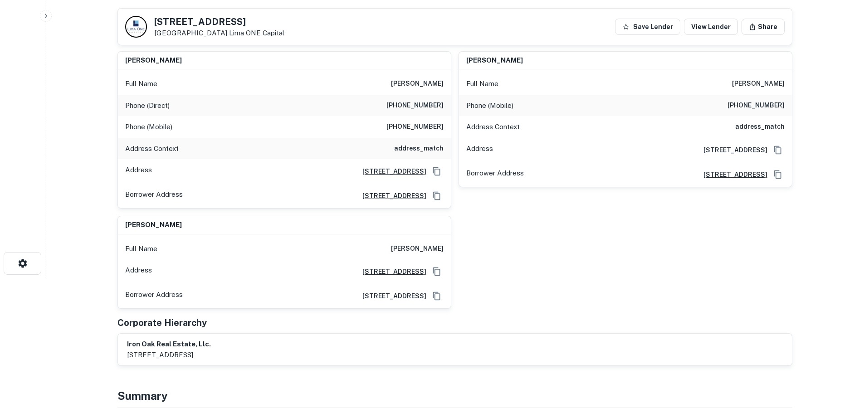
scroll to position [136, 0]
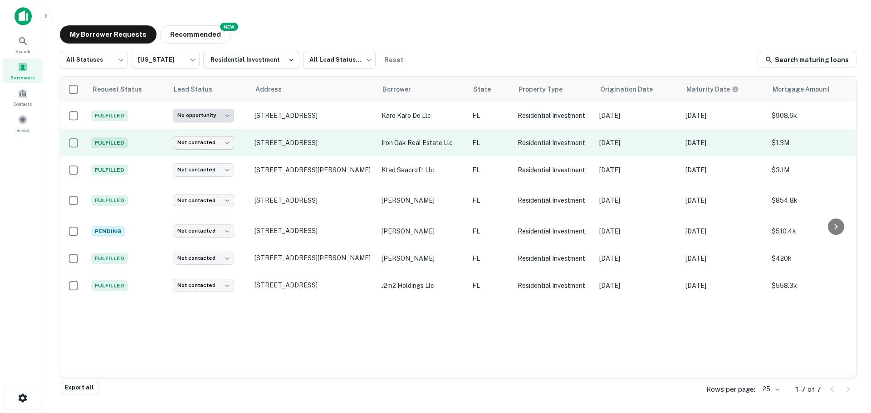
click at [226, 143] on body "**********" at bounding box center [435, 206] width 871 height 413
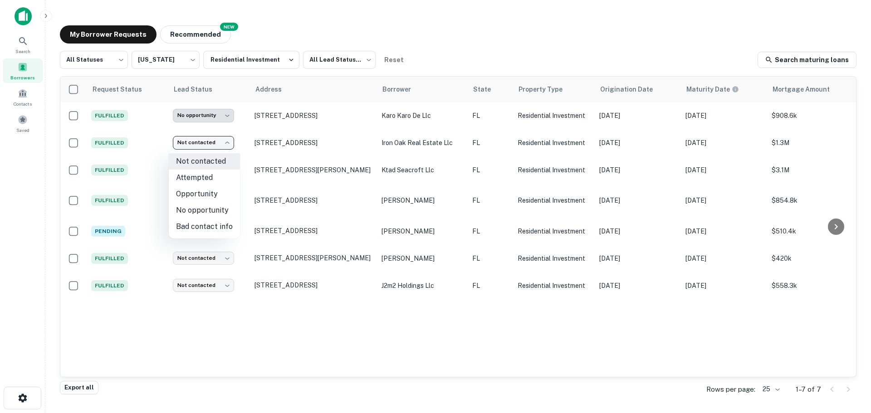
click at [215, 181] on li "Attempted" at bounding box center [204, 178] width 71 height 16
type input "*********"
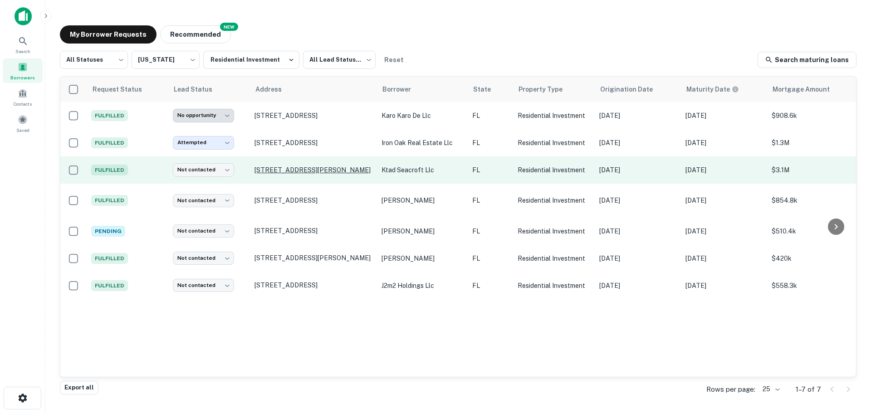
click at [315, 166] on p "356 Satinwood Dr Santa Rosa Beach, FL32459" at bounding box center [314, 170] width 118 height 8
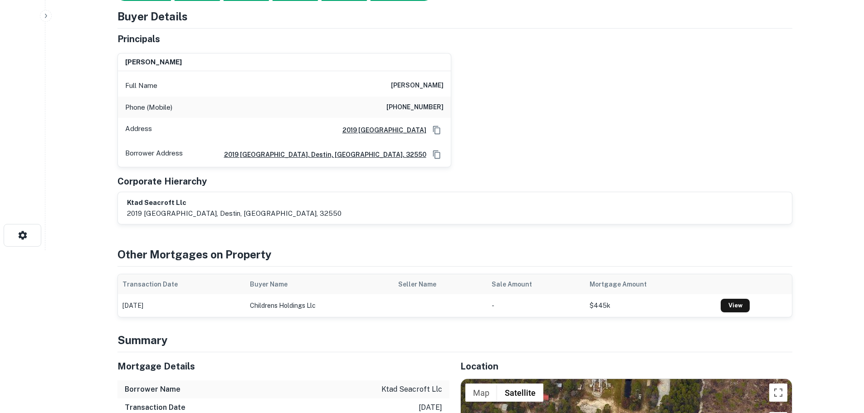
scroll to position [181, 0]
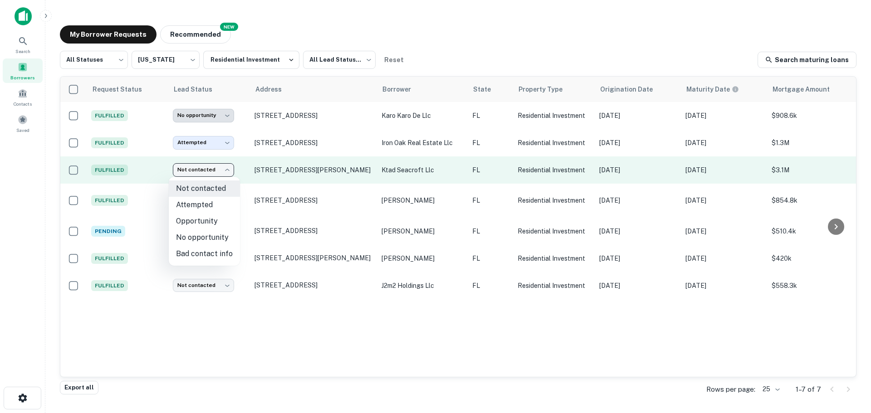
click at [219, 173] on body "**********" at bounding box center [435, 206] width 871 height 413
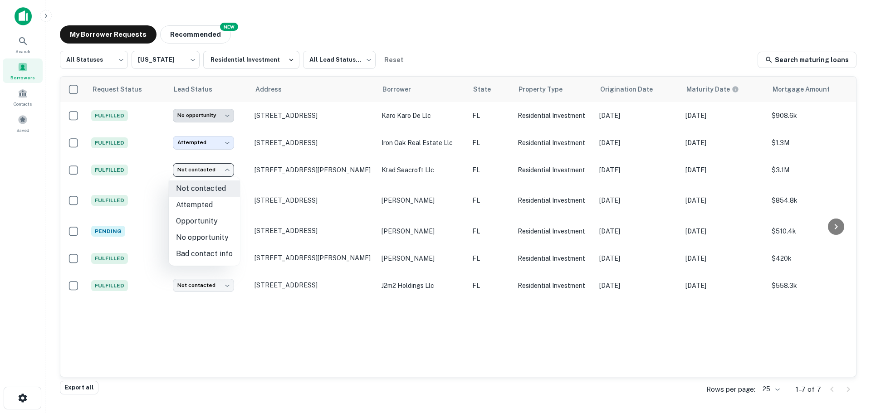
click at [210, 250] on li "Bad contact info" at bounding box center [204, 254] width 71 height 16
type input "**********"
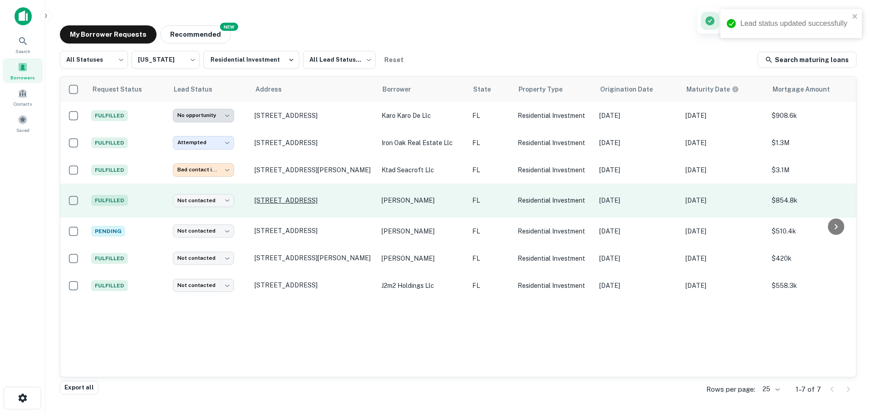
click at [266, 198] on p "401 Hibiscus Ave Pompano Beach, FL33062" at bounding box center [314, 200] width 118 height 8
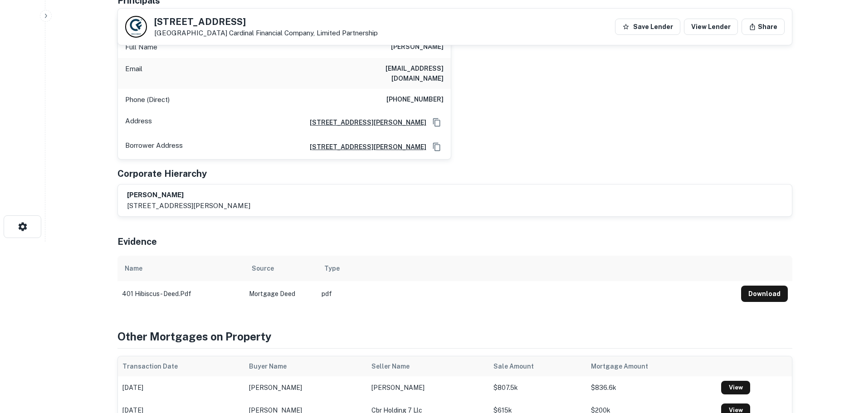
scroll to position [181, 0]
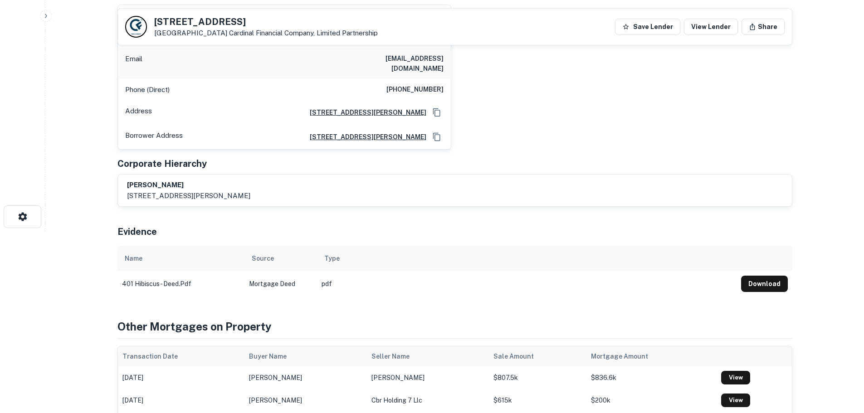
click at [514, 201] on div "AI fulfillment process complete. Buyer Details Principals omar w jarrah Full Na…" at bounding box center [455, 111] width 675 height 372
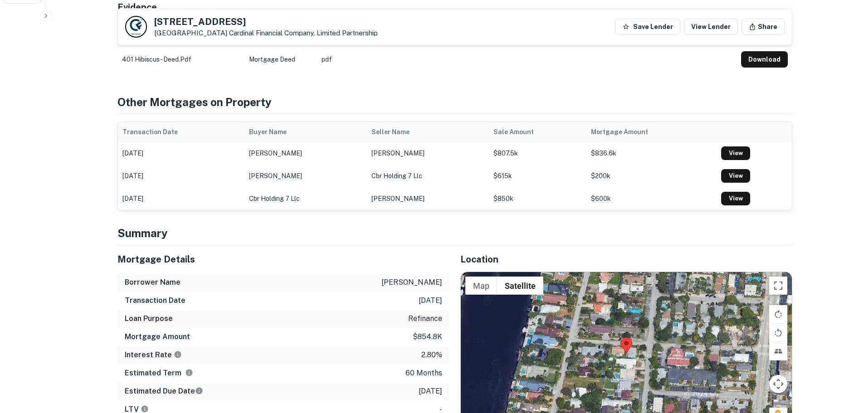
scroll to position [272, 0]
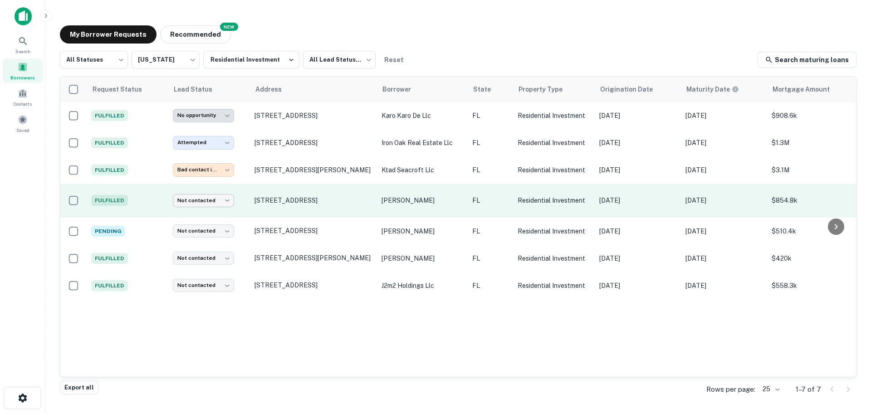
click at [213, 199] on body "**********" at bounding box center [435, 206] width 871 height 413
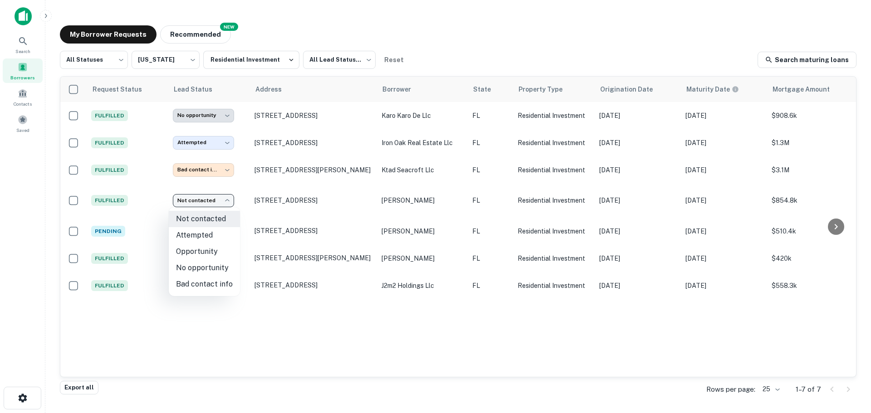
click at [205, 265] on li "No opportunity" at bounding box center [204, 268] width 71 height 16
type input "**********"
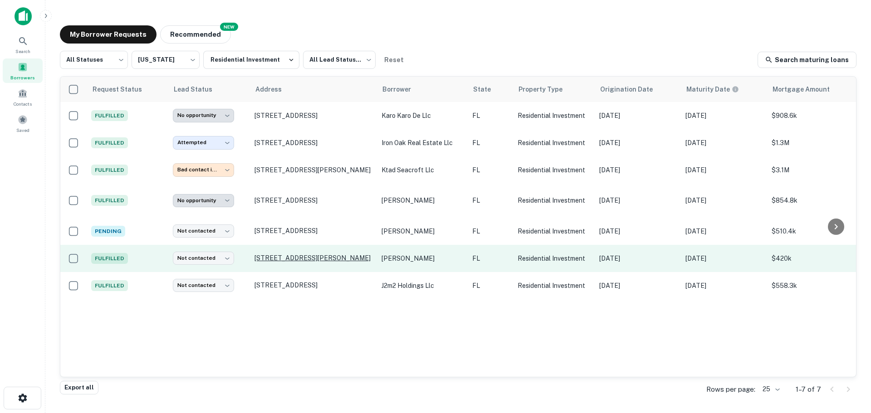
click at [293, 254] on p "1037 N Victoria Park Rd Apt 1 Fort Lauderdale, FL33304" at bounding box center [314, 258] width 118 height 8
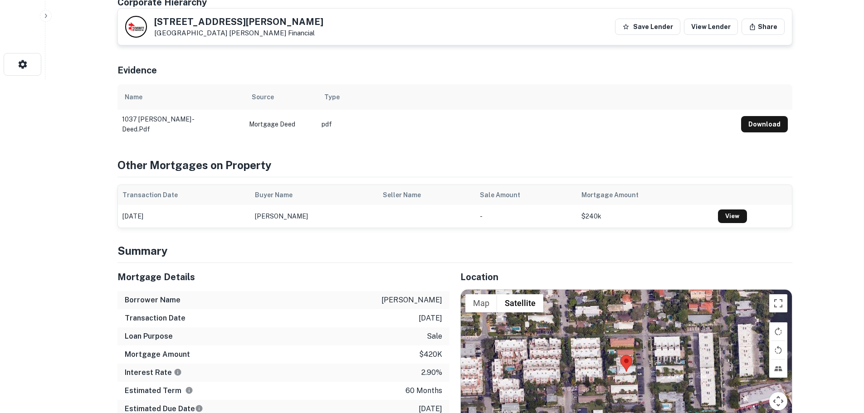
scroll to position [272, 0]
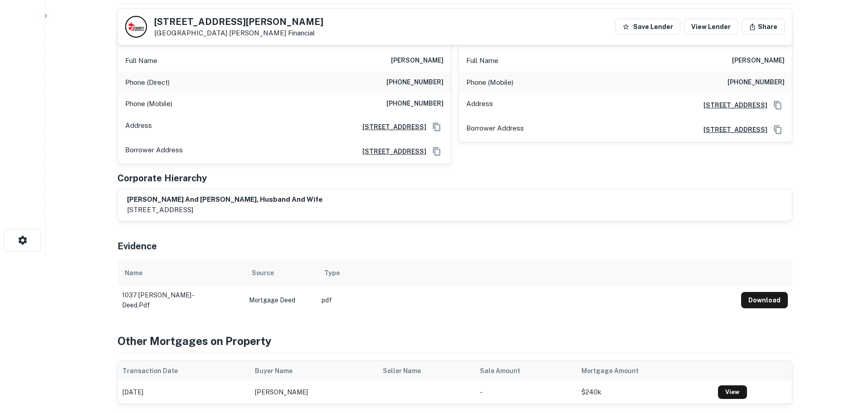
scroll to position [91, 0]
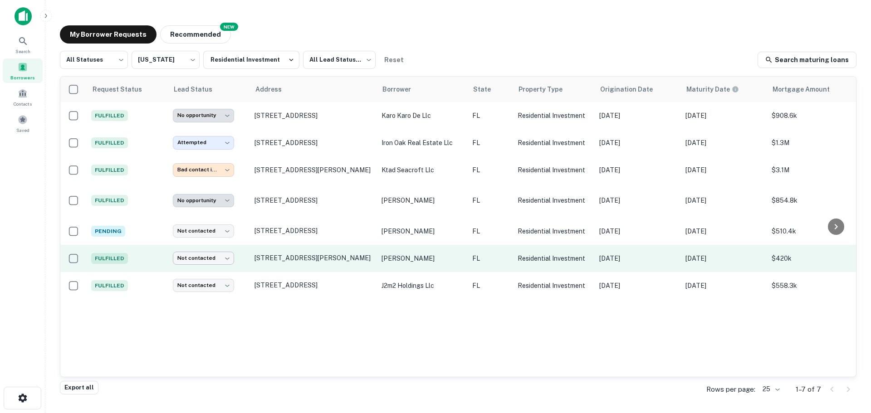
click at [223, 260] on body "**********" at bounding box center [435, 206] width 871 height 413
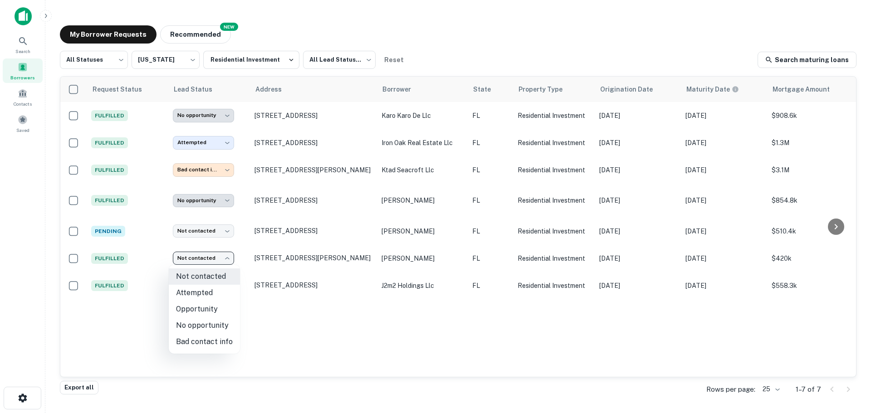
click at [209, 342] on li "Bad contact info" at bounding box center [204, 342] width 71 height 16
type input "**********"
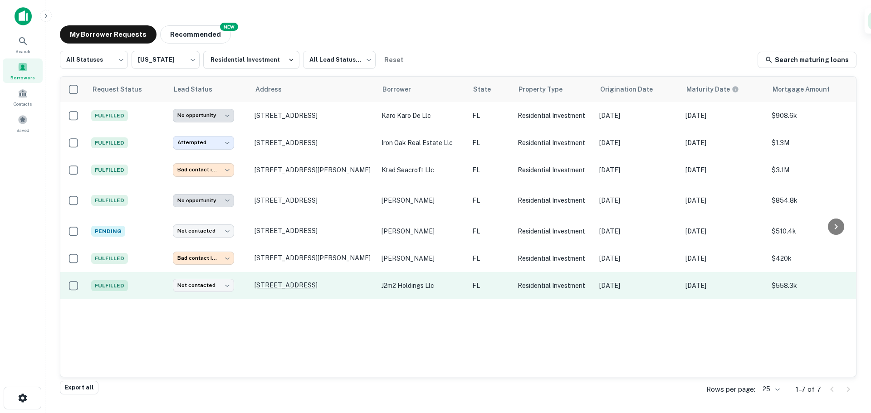
click at [284, 282] on p "5136 68th St N Saint Petersburg, FL33709" at bounding box center [314, 285] width 118 height 8
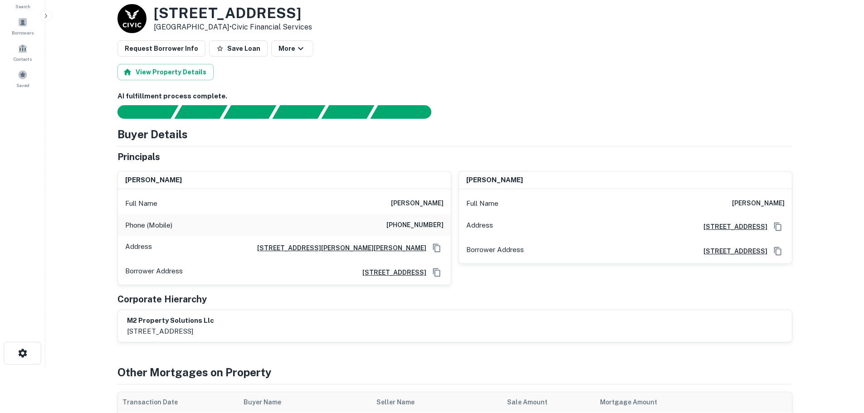
scroll to position [45, 0]
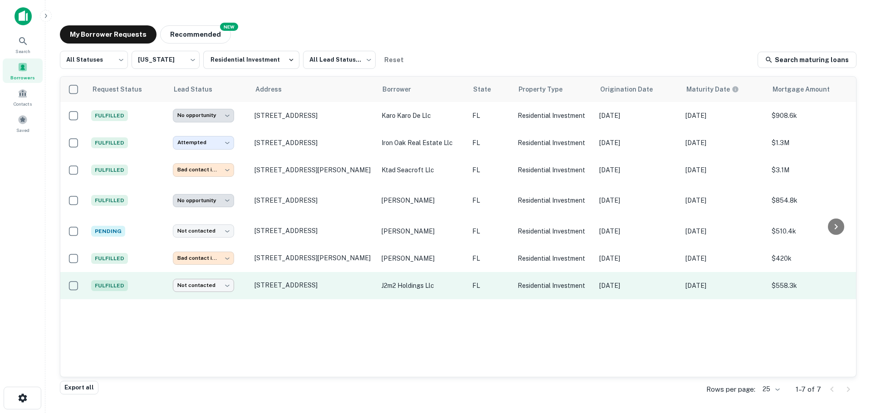
click at [225, 286] on body "**********" at bounding box center [435, 206] width 871 height 413
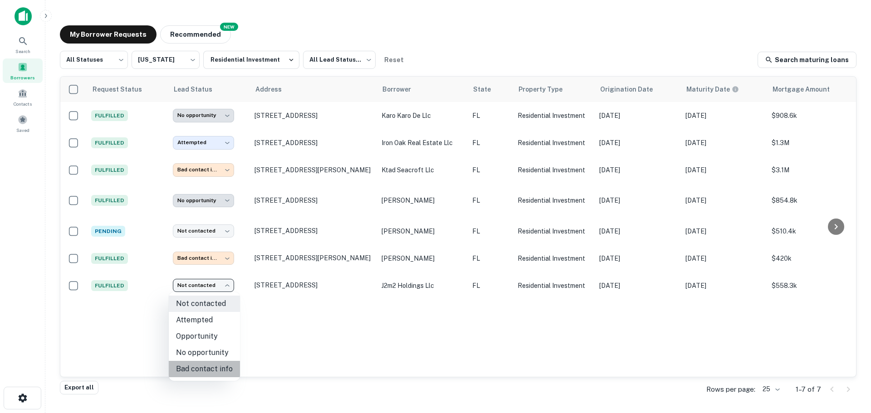
click at [204, 370] on li "Bad contact info" at bounding box center [204, 369] width 71 height 16
type input "**********"
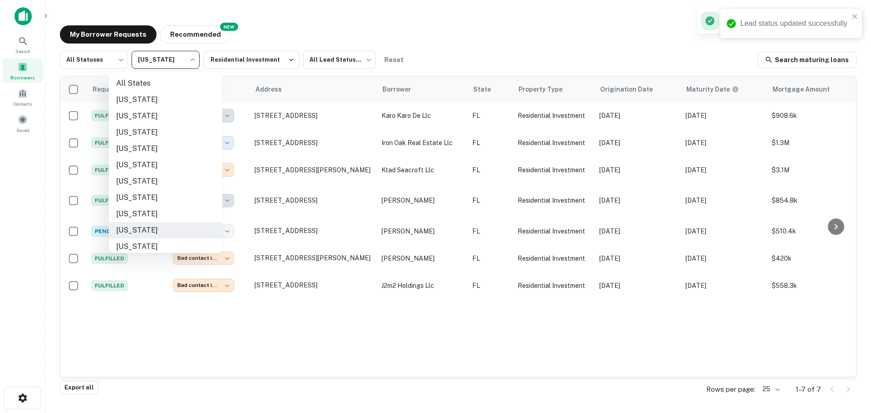
click at [187, 65] on body "**********" at bounding box center [435, 206] width 871 height 413
click at [139, 199] on li "[US_STATE]" at bounding box center [165, 198] width 113 height 16
type input "**"
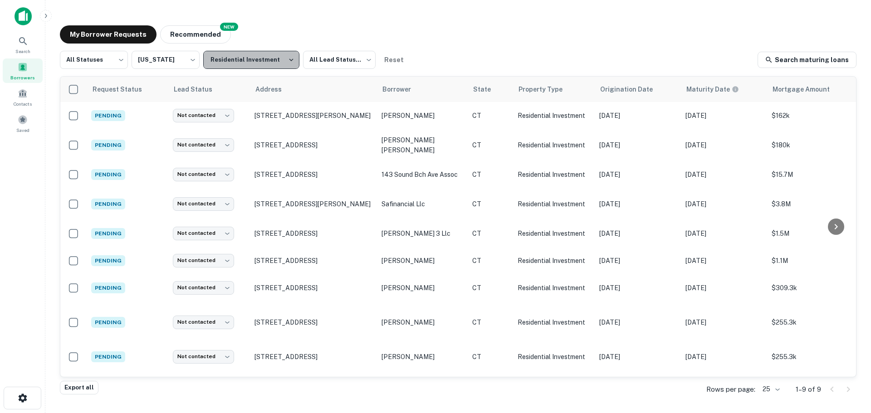
click at [263, 60] on button "Residential Investment" at bounding box center [251, 60] width 96 height 18
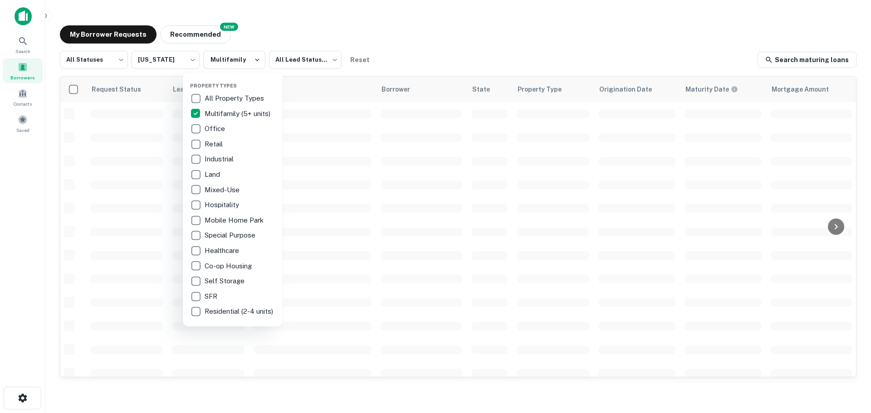
click at [424, 32] on div at bounding box center [435, 206] width 871 height 413
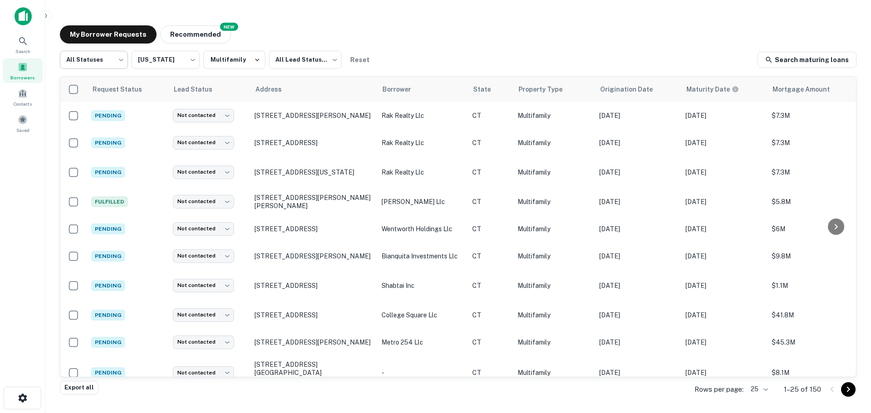
click at [95, 60] on body "Search Borrowers Contacts Saved My Borrower Requests NEW Recommended All Status…" at bounding box center [435, 206] width 871 height 413
click at [78, 118] on li "Fulfilled" at bounding box center [94, 116] width 68 height 16
type input "*********"
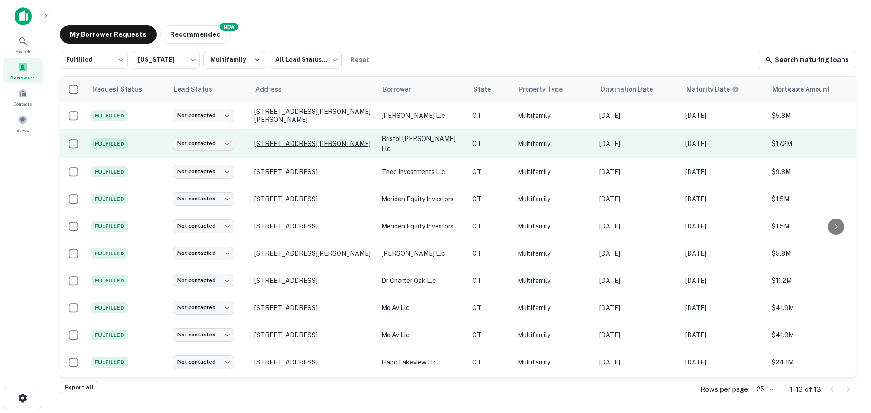
click at [293, 144] on p "[STREET_ADDRESS][PERSON_NAME]" at bounding box center [314, 144] width 118 height 8
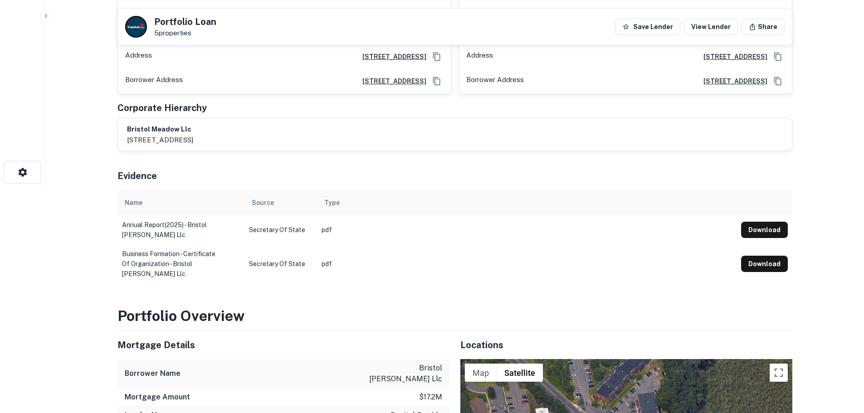
scroll to position [227, 0]
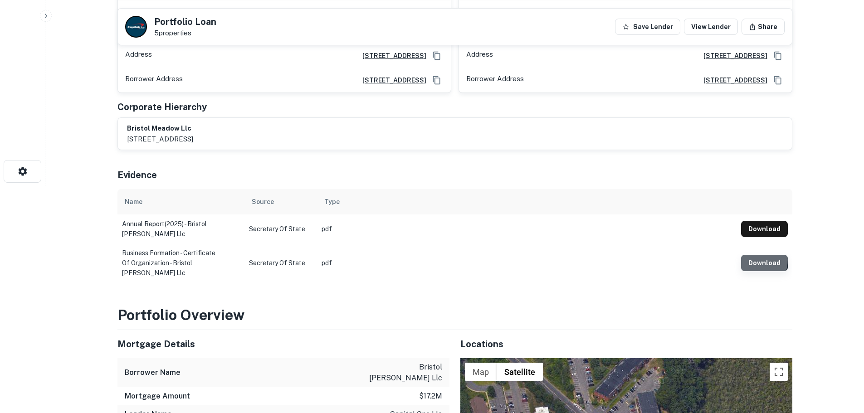
click at [753, 260] on button "Download" at bounding box center [764, 263] width 47 height 16
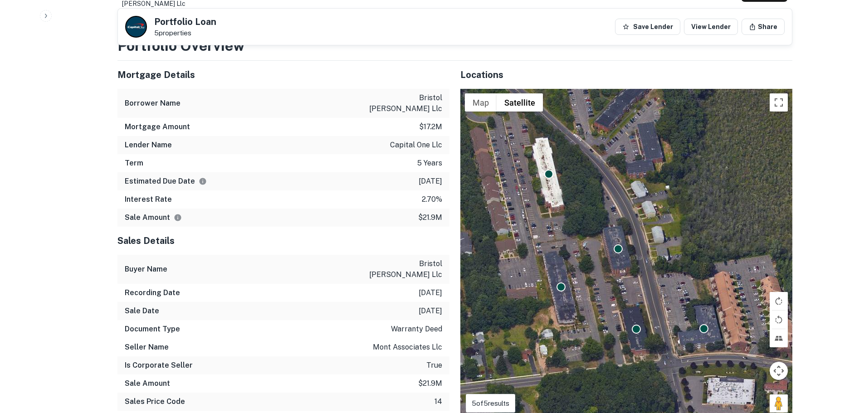
scroll to position [503, 0]
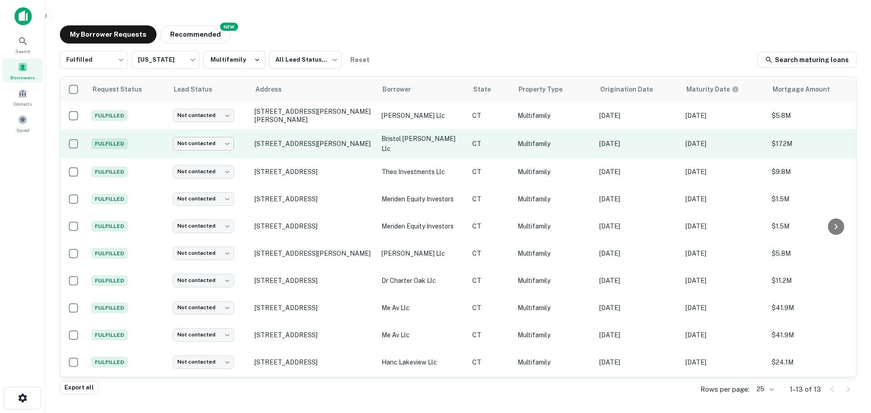
click at [211, 143] on body "Search Borrowers Contacts Saved My Borrower Requests NEW Recommended Fulfilled …" at bounding box center [435, 206] width 871 height 413
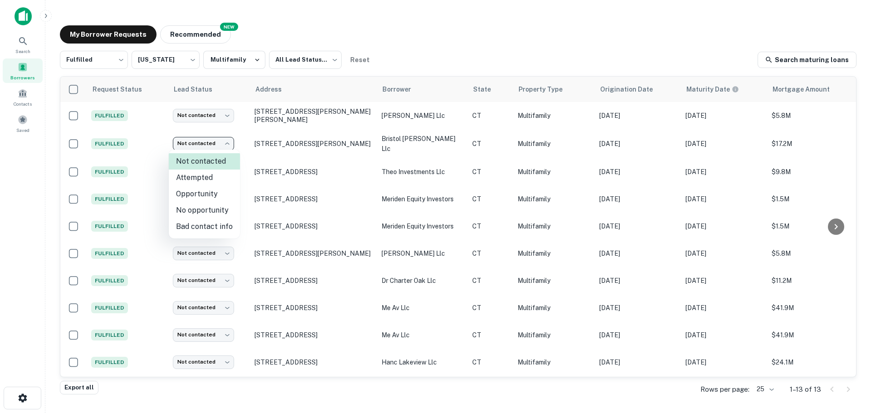
click at [201, 209] on li "No opportunity" at bounding box center [204, 210] width 71 height 16
type input "**********"
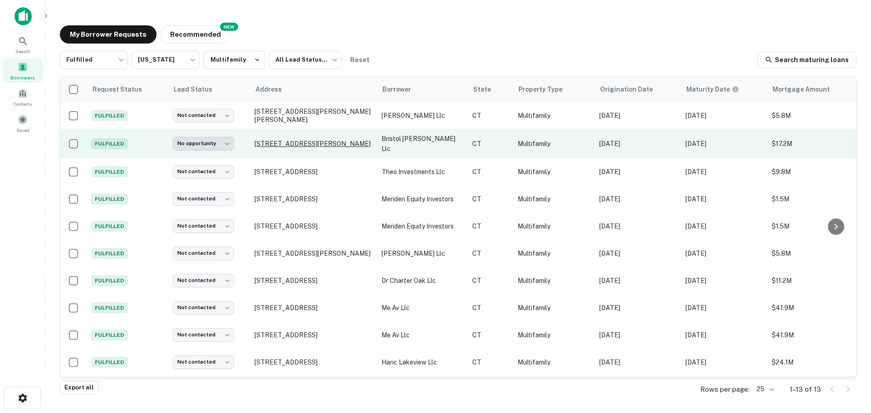
click at [260, 146] on p "[STREET_ADDRESS][PERSON_NAME]" at bounding box center [314, 144] width 118 height 8
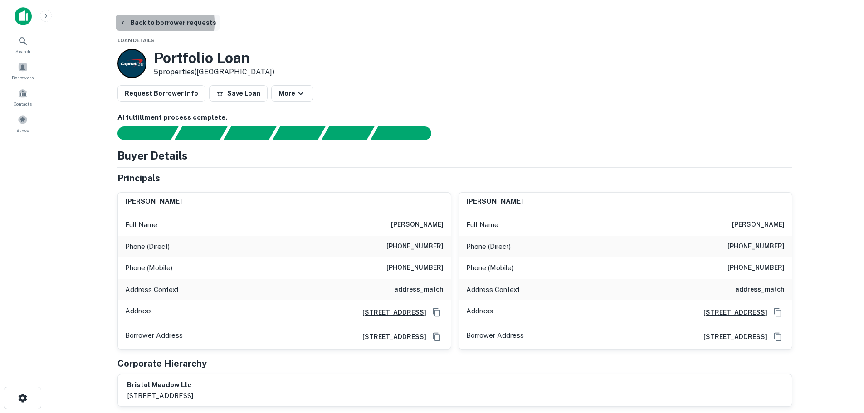
click at [141, 23] on button "Back to borrower requests" at bounding box center [168, 23] width 104 height 16
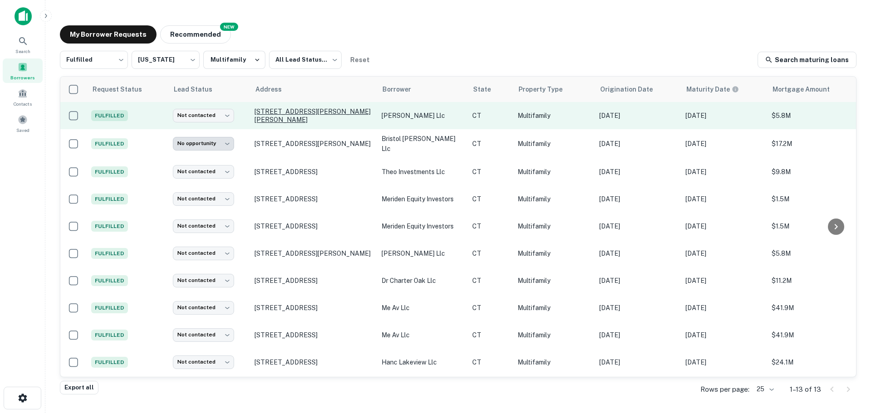
click at [300, 118] on p "[STREET_ADDRESS][PERSON_NAME][PERSON_NAME]" at bounding box center [314, 116] width 118 height 16
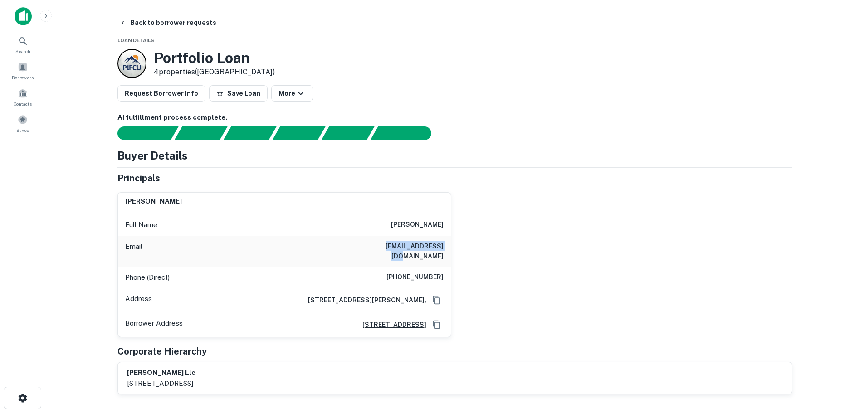
drag, startPoint x: 380, startPoint y: 246, endPoint x: 442, endPoint y: 251, distance: 61.9
click at [442, 251] on h6 "[EMAIL_ADDRESS][DOMAIN_NAME]" at bounding box center [389, 251] width 109 height 20
copy h6 "[EMAIL_ADDRESS][DOMAIN_NAME]"
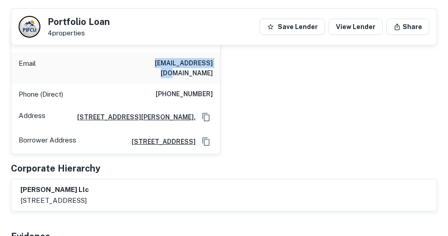
scroll to position [197, 0]
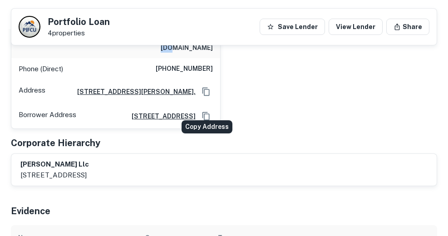
click at [208, 112] on icon "Copy Address" at bounding box center [205, 116] width 9 height 9
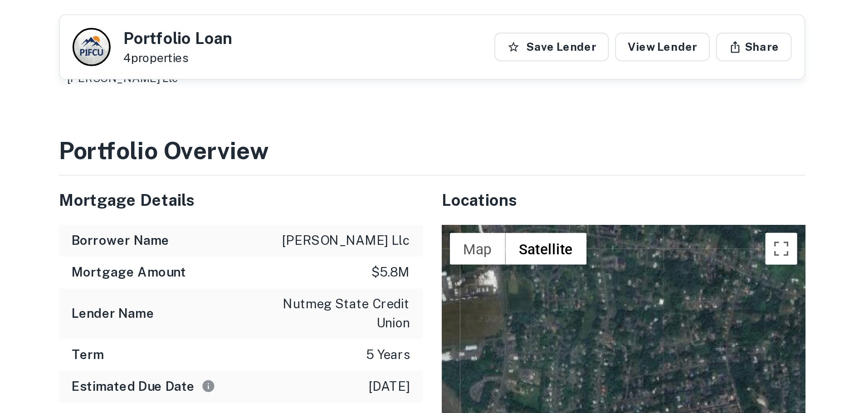
scroll to position [605, 0]
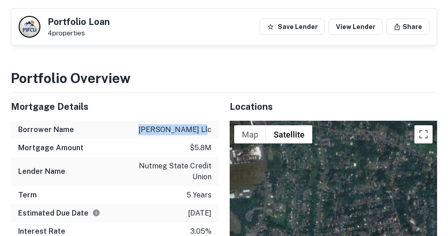
drag, startPoint x: 211, startPoint y: 121, endPoint x: 139, endPoint y: 121, distance: 72.6
click at [139, 121] on div "Borrower Name [PERSON_NAME] llc" at bounding box center [115, 130] width 208 height 18
copy p "[PERSON_NAME] llc"
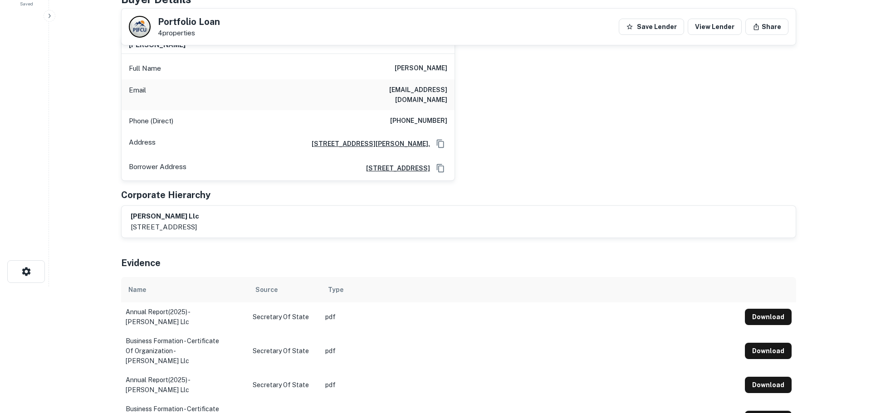
scroll to position [0, 0]
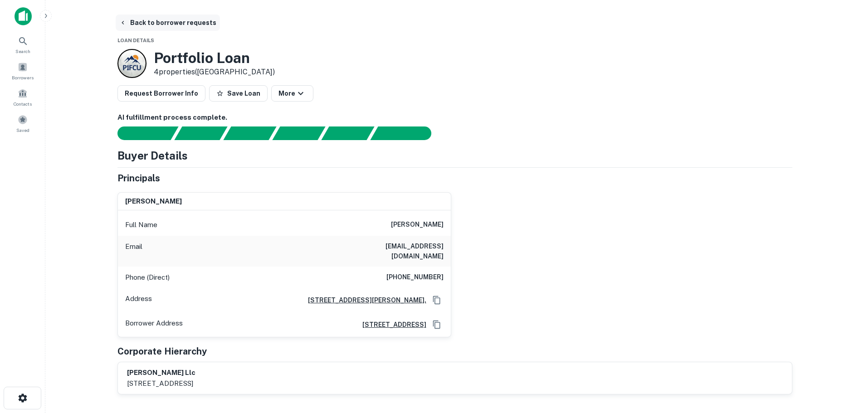
click at [133, 22] on button "Back to borrower requests" at bounding box center [168, 23] width 104 height 16
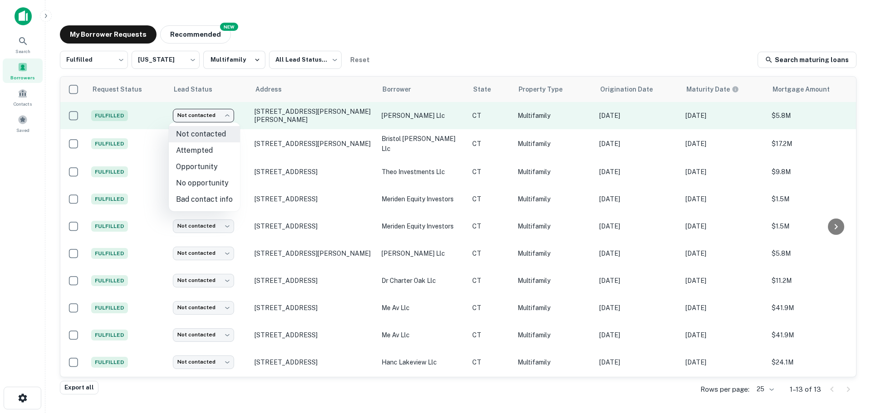
click at [223, 118] on body "**********" at bounding box center [435, 206] width 871 height 413
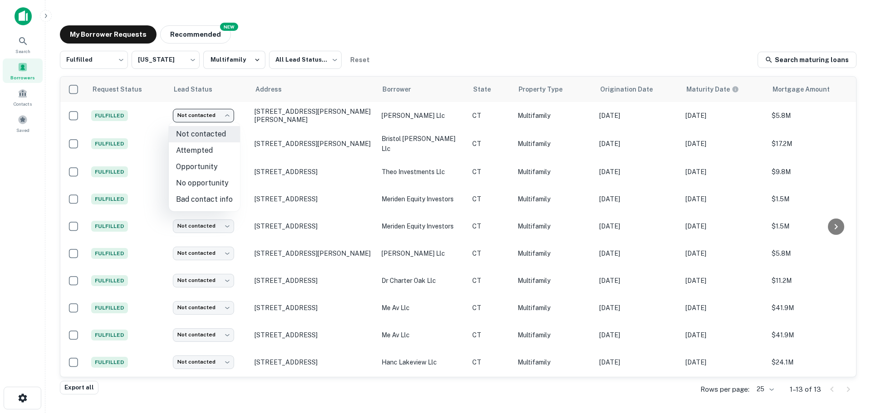
click at [208, 151] on li "Attempted" at bounding box center [204, 150] width 71 height 16
type input "*********"
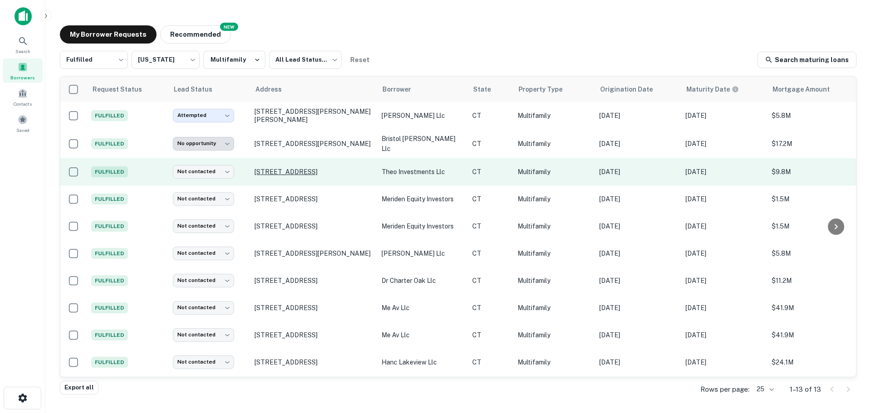
click at [283, 172] on p "[STREET_ADDRESS]" at bounding box center [314, 172] width 118 height 8
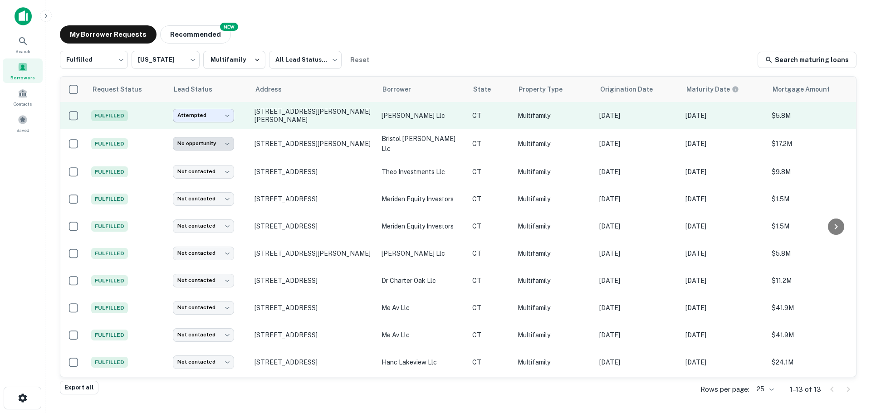
click at [223, 121] on body "**********" at bounding box center [435, 206] width 871 height 413
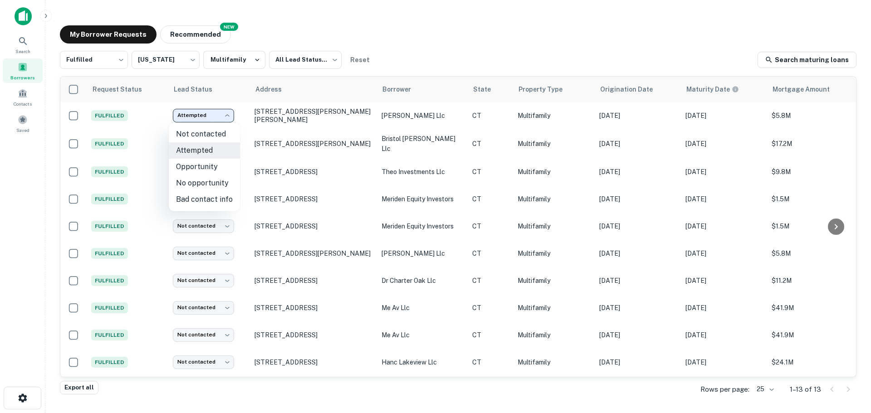
click at [207, 197] on li "Bad contact info" at bounding box center [204, 199] width 71 height 16
type input "**********"
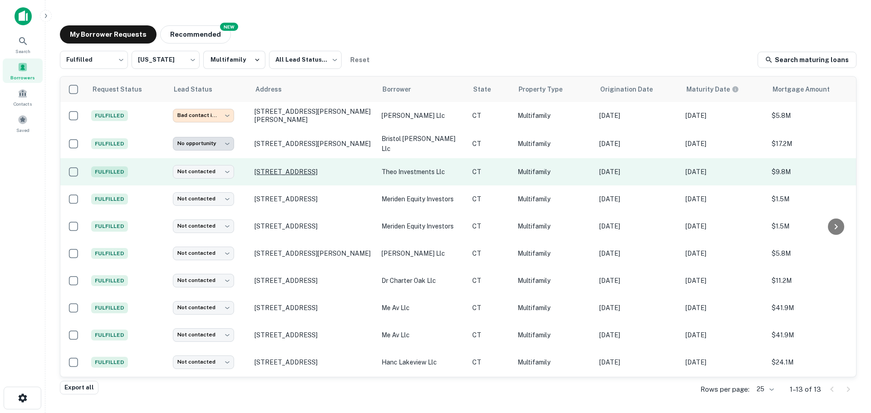
click at [276, 171] on p "[STREET_ADDRESS]" at bounding box center [314, 172] width 118 height 8
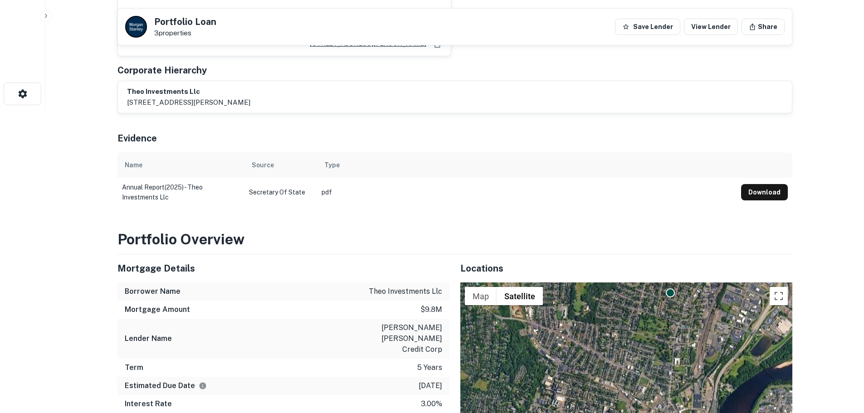
scroll to position [261, 0]
